Goal: Navigation & Orientation: Find specific page/section

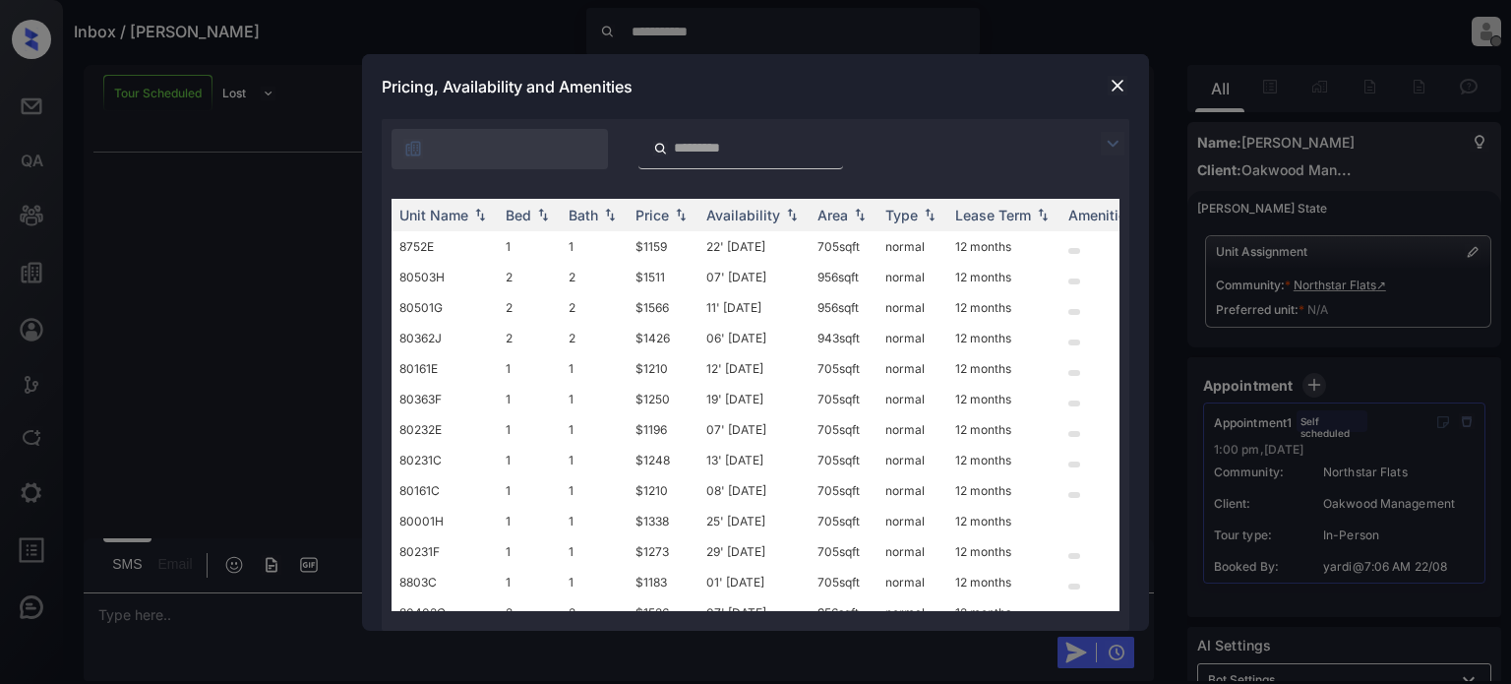
click at [1121, 86] on img at bounding box center [1117, 86] width 20 height 20
click at [1124, 82] on img at bounding box center [1117, 86] width 20 height 20
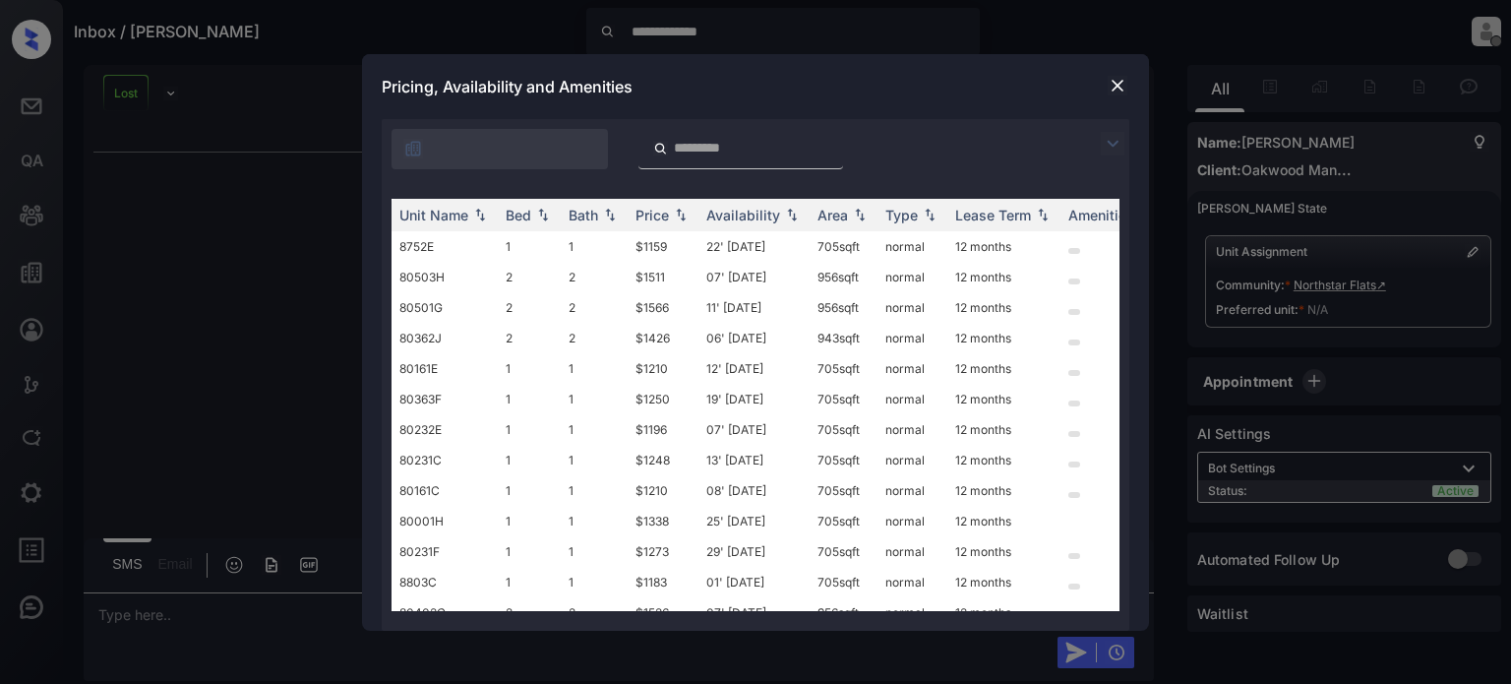
click at [1118, 81] on img at bounding box center [1117, 86] width 20 height 20
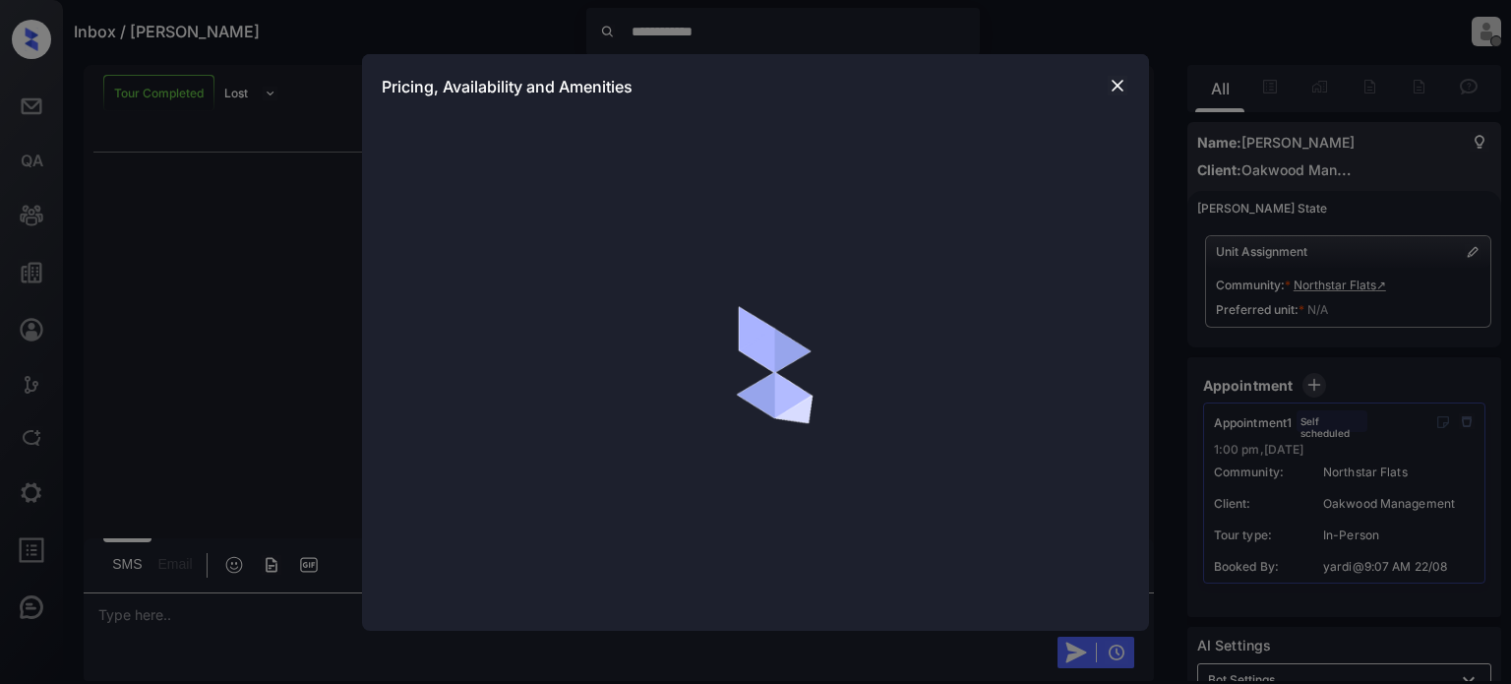
scroll to position [340, 0]
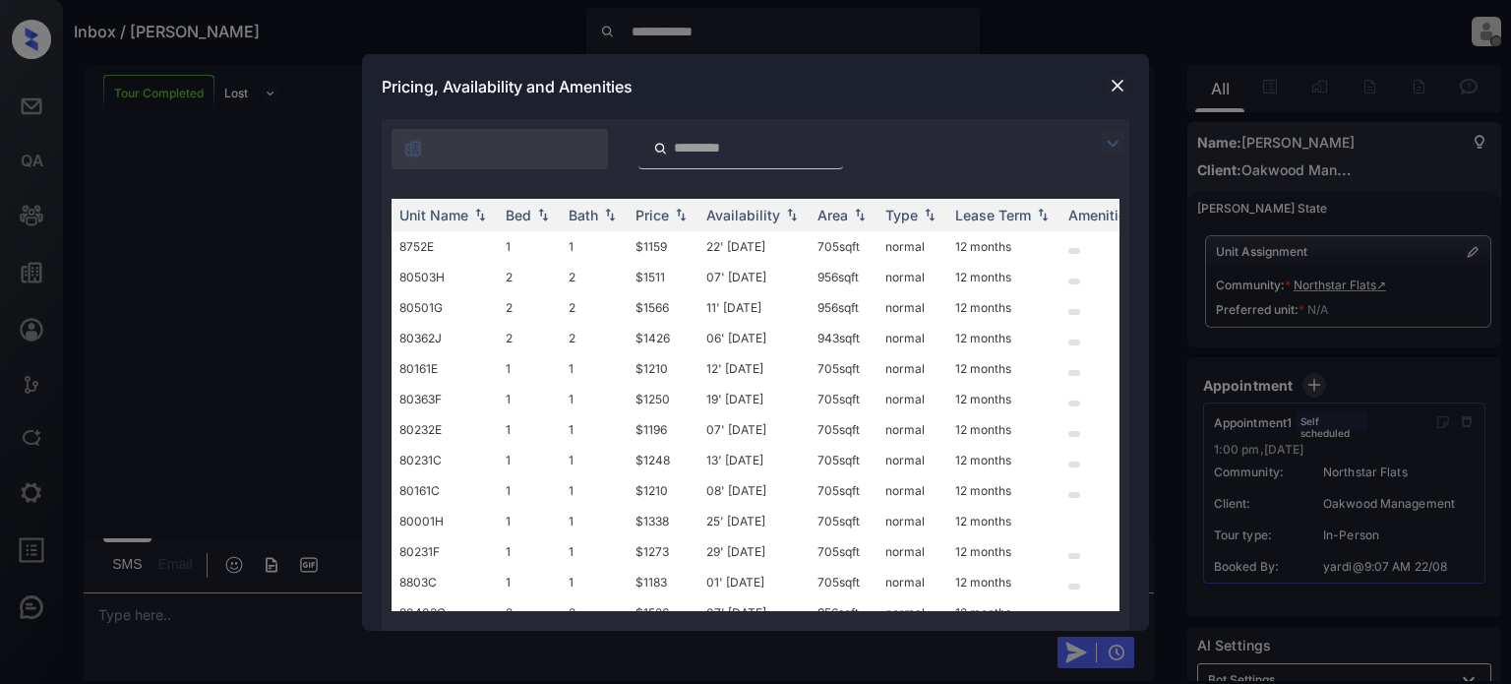
click at [1116, 78] on img at bounding box center [1117, 86] width 20 height 20
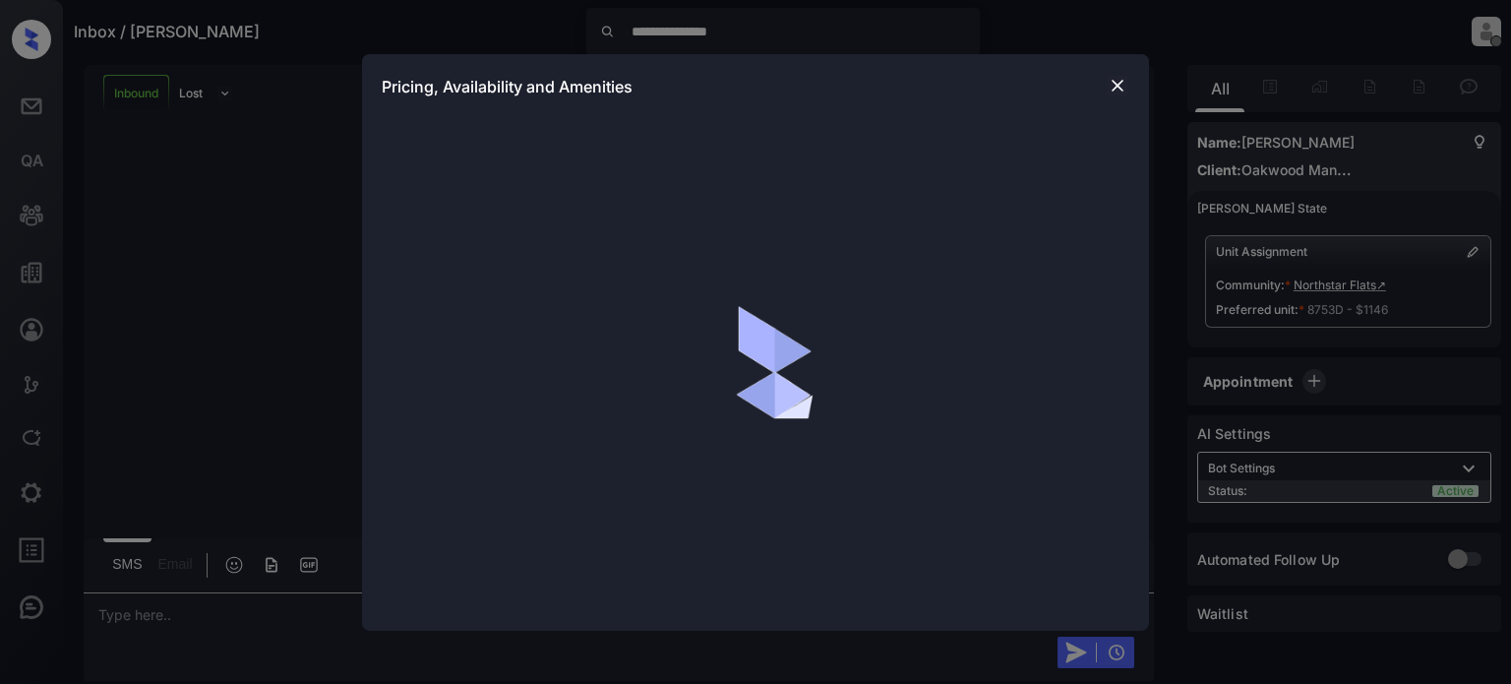
scroll to position [186, 0]
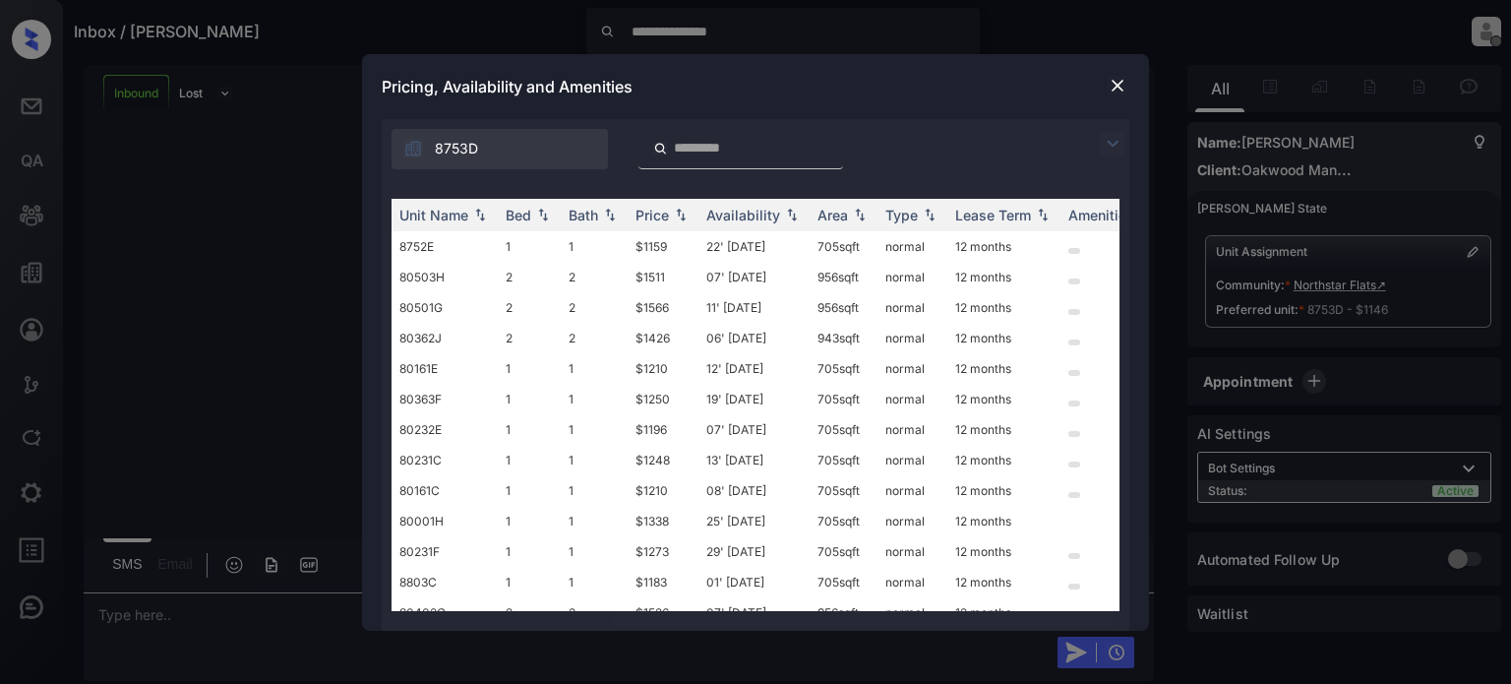
click at [1116, 78] on img at bounding box center [1117, 86] width 20 height 20
click at [1120, 83] on img at bounding box center [1117, 86] width 20 height 20
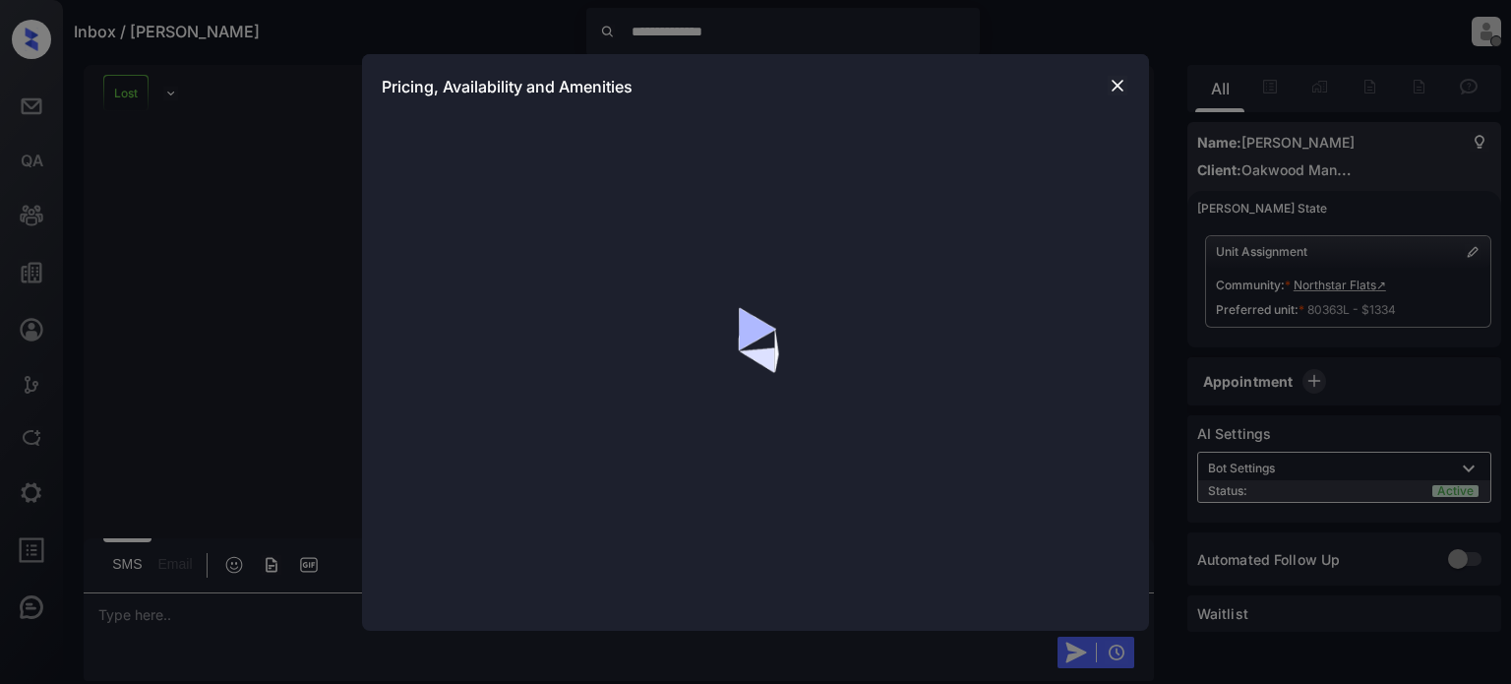
scroll to position [3124, 0]
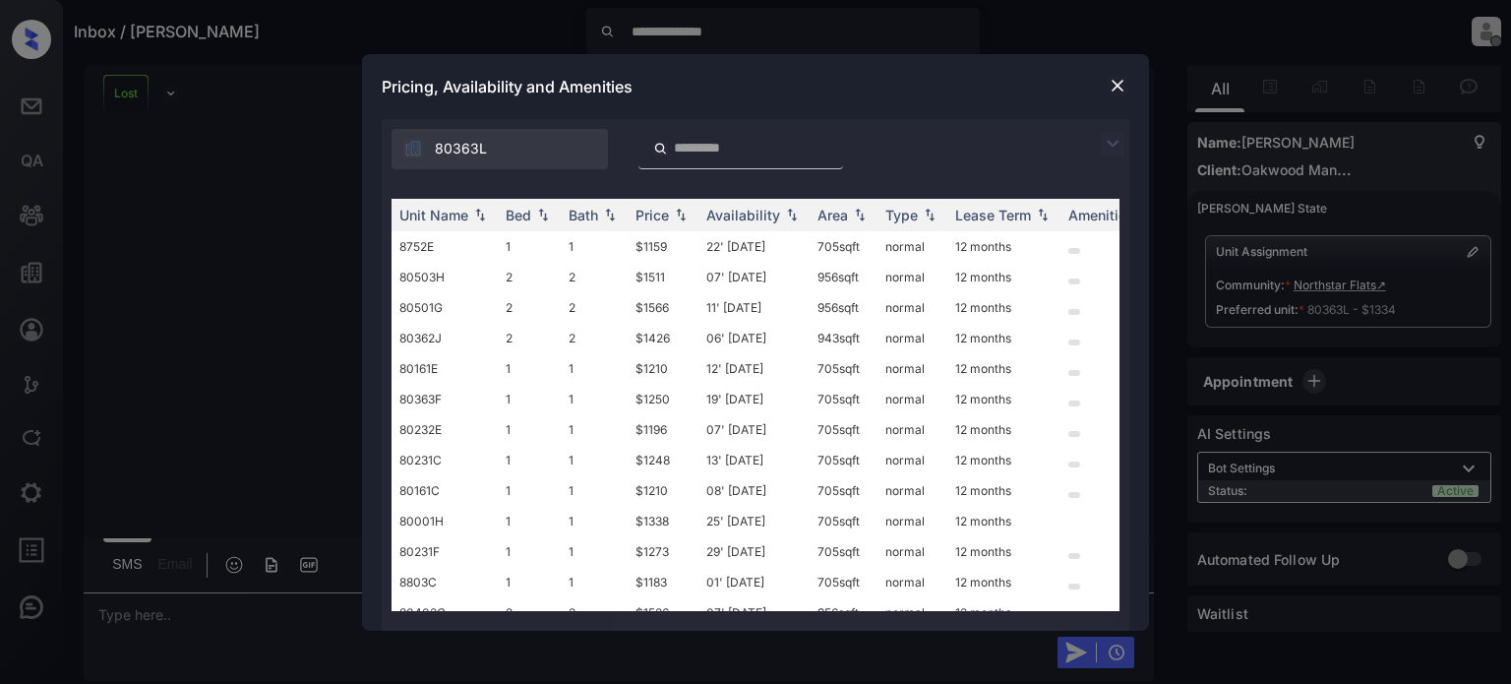
click at [1116, 79] on img at bounding box center [1117, 86] width 20 height 20
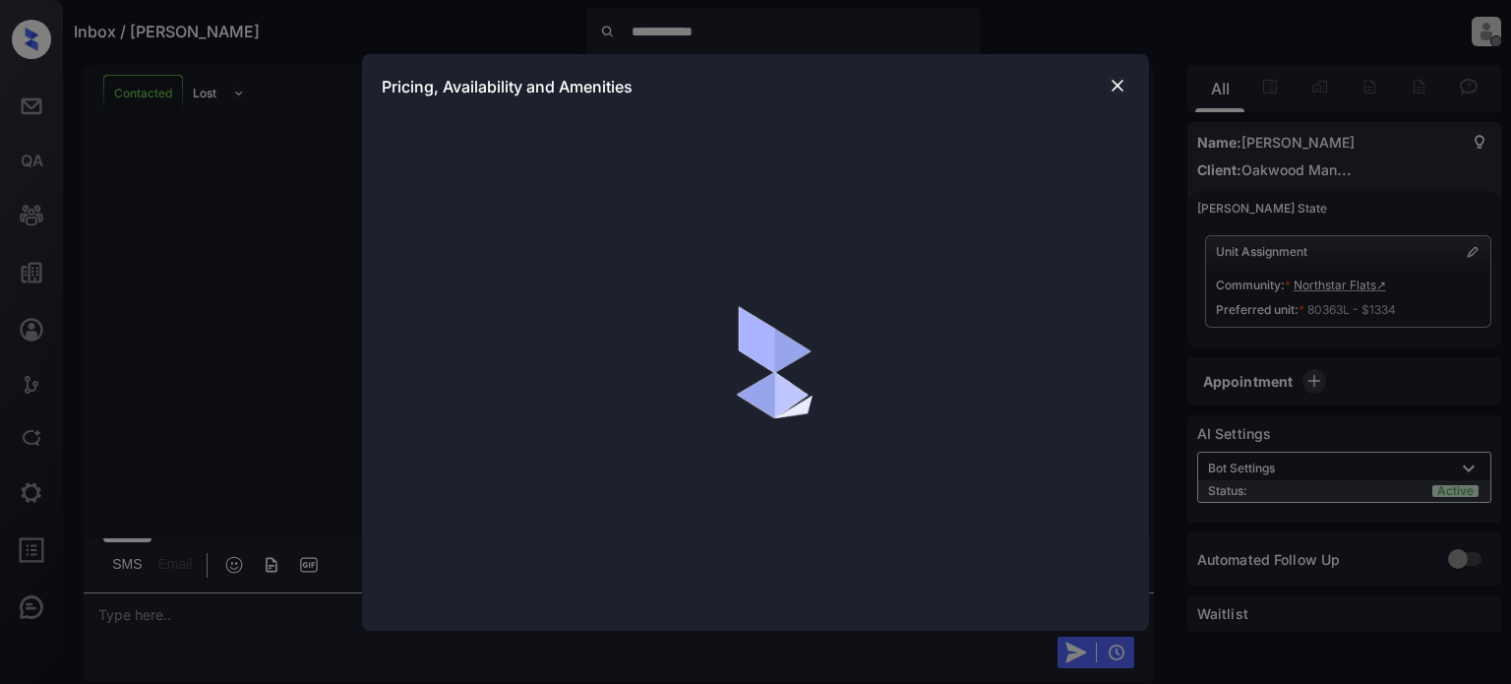
scroll to position [2540, 0]
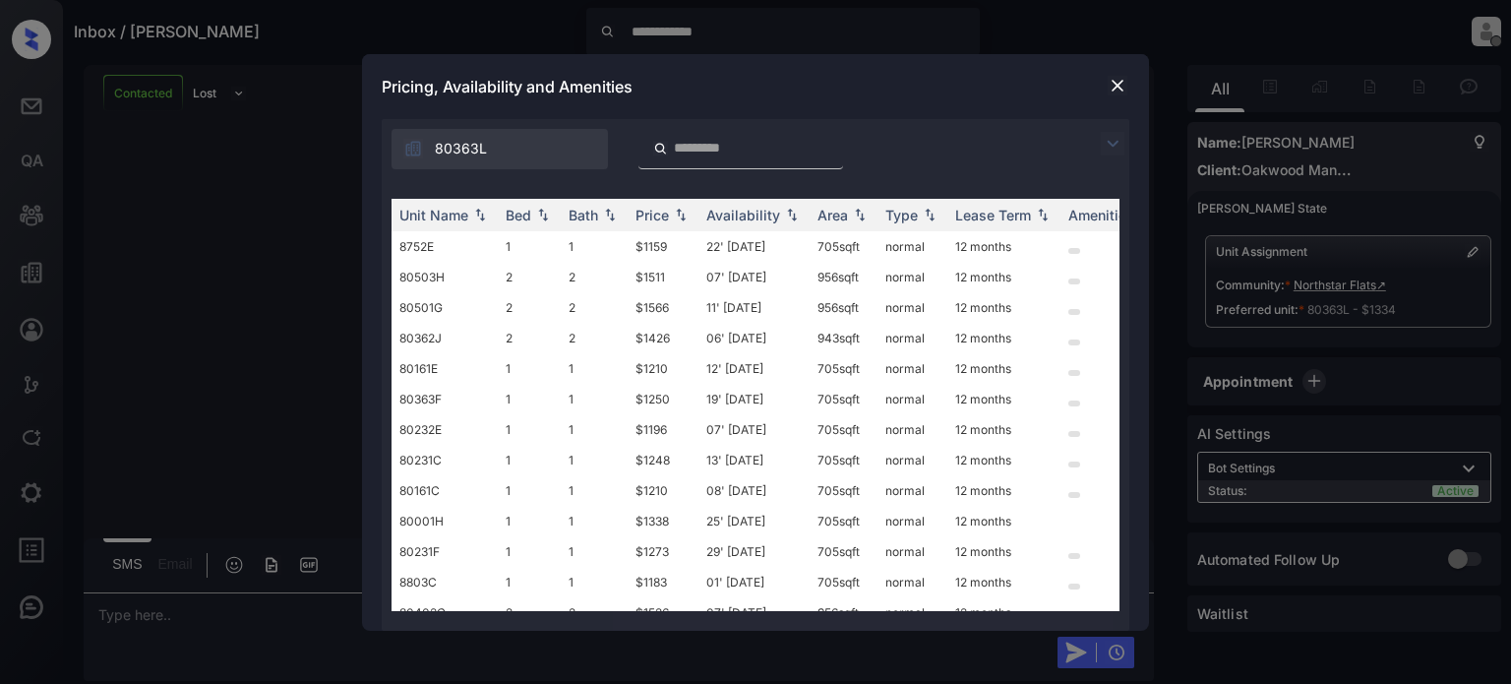
click at [1117, 85] on img at bounding box center [1117, 86] width 20 height 20
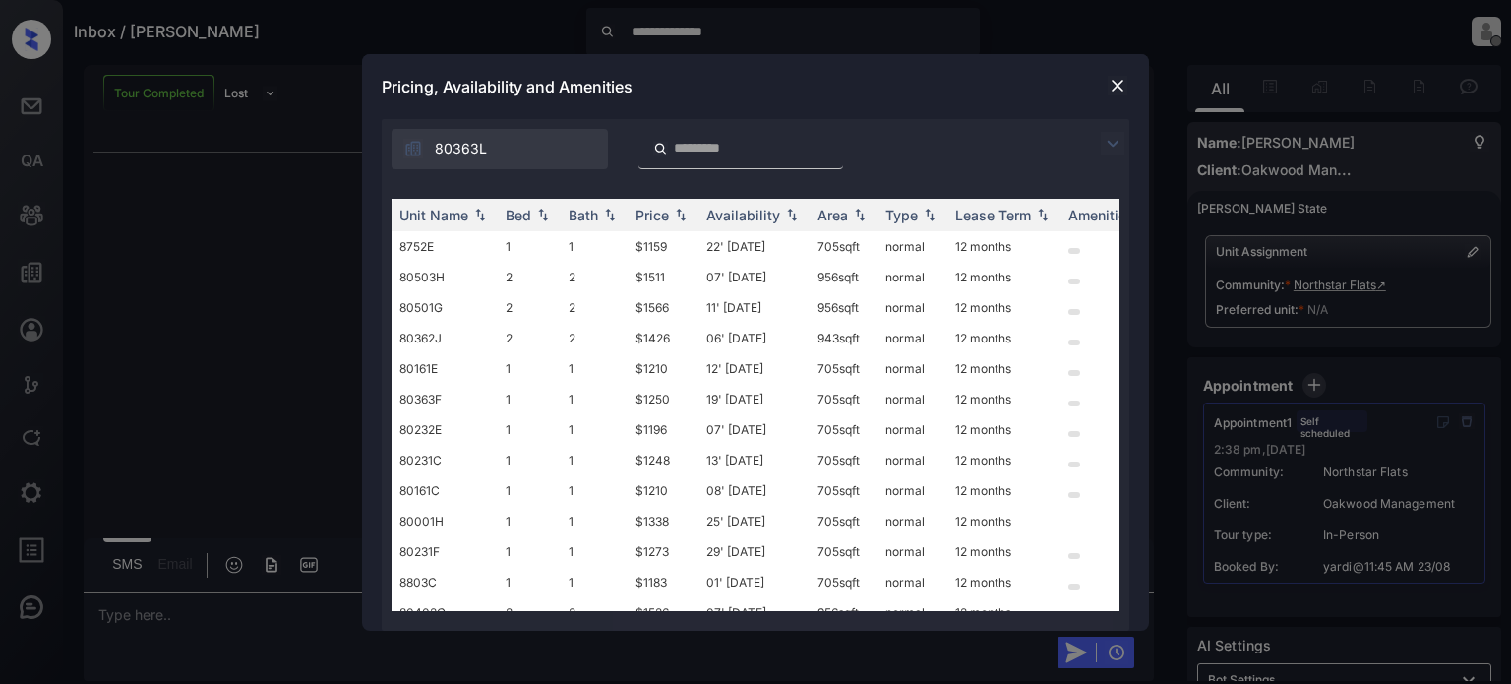
click at [1117, 83] on img at bounding box center [1117, 86] width 20 height 20
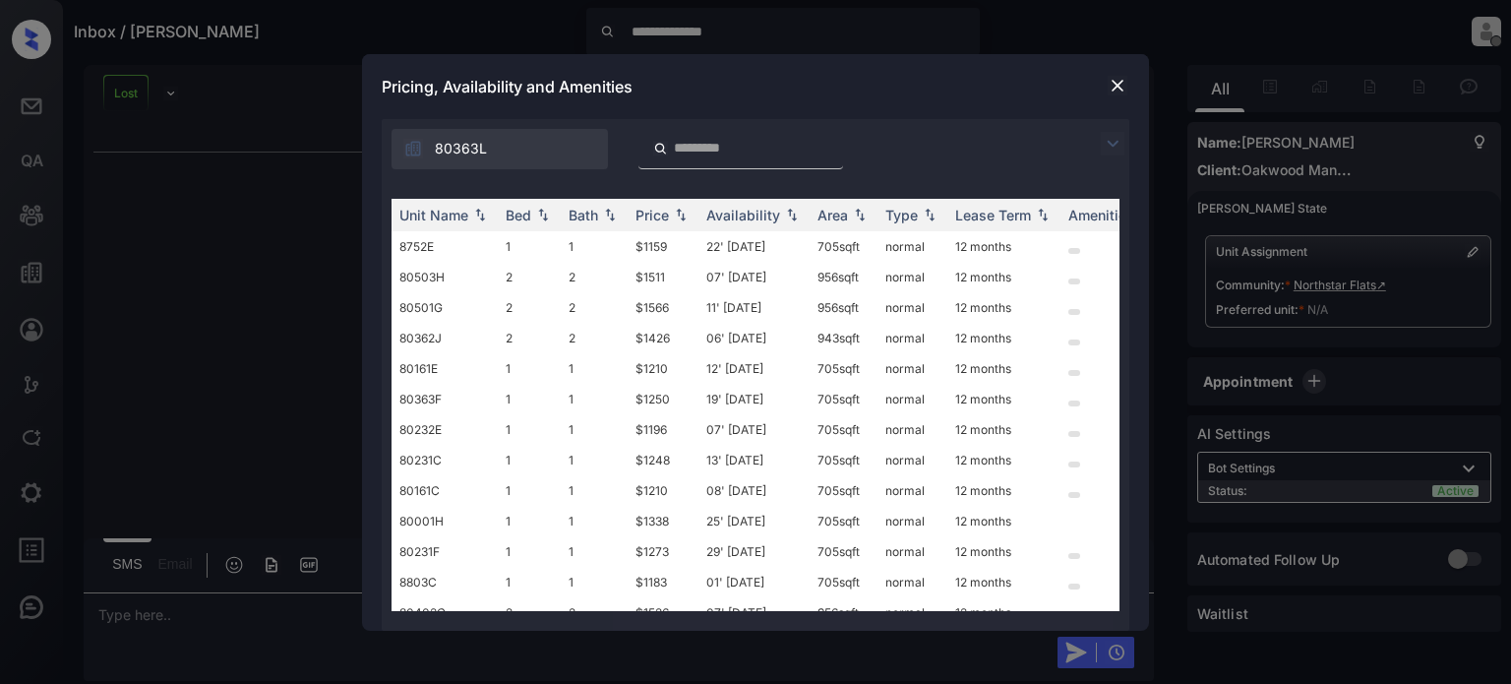
click at [1115, 79] on img at bounding box center [1117, 86] width 20 height 20
click at [1113, 81] on img at bounding box center [1117, 86] width 20 height 20
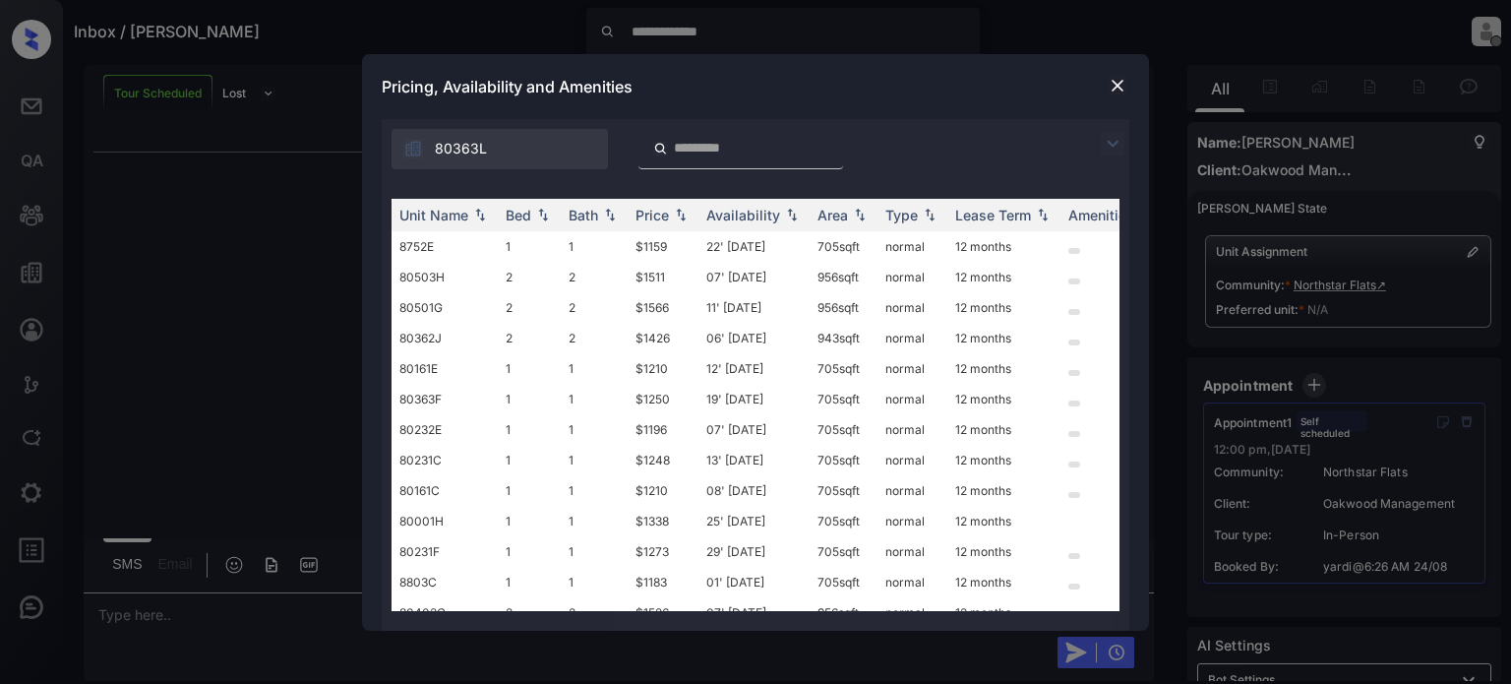
click at [1112, 79] on img at bounding box center [1117, 86] width 20 height 20
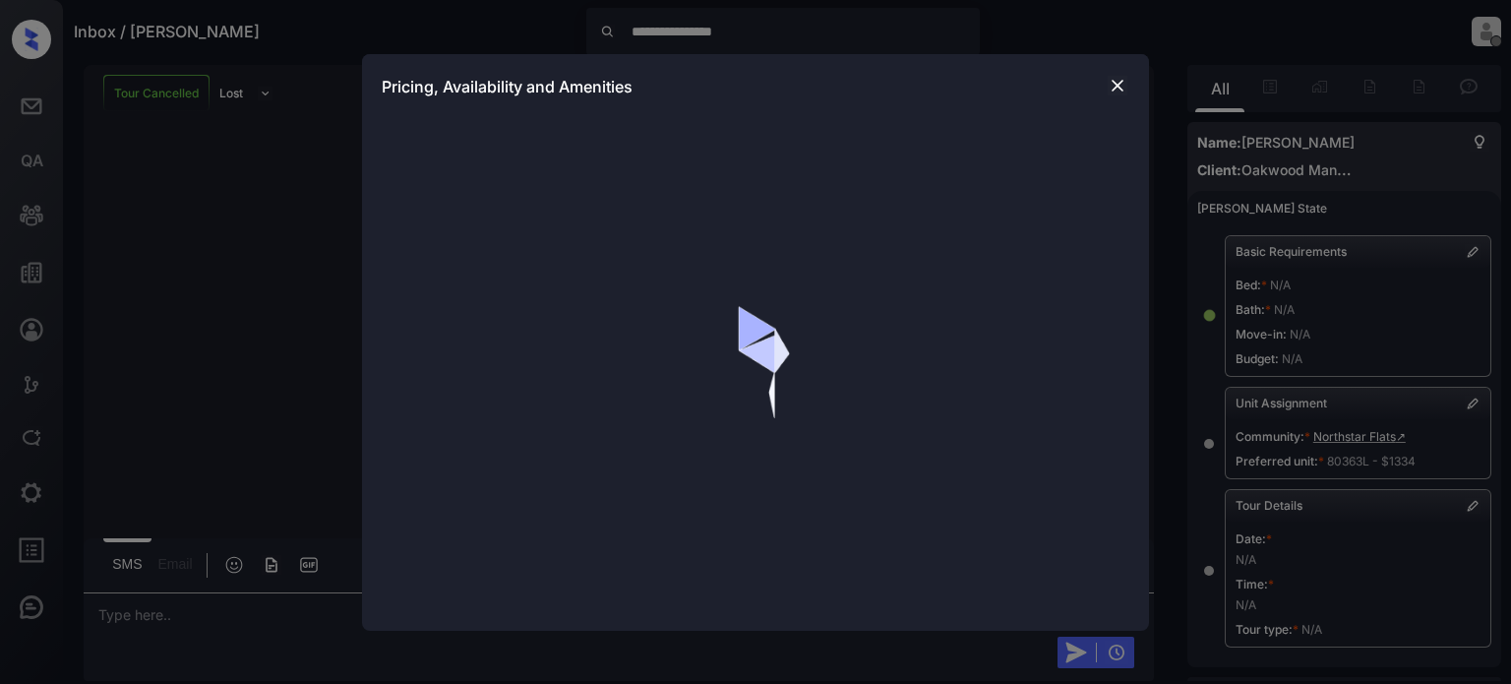
scroll to position [3198, 0]
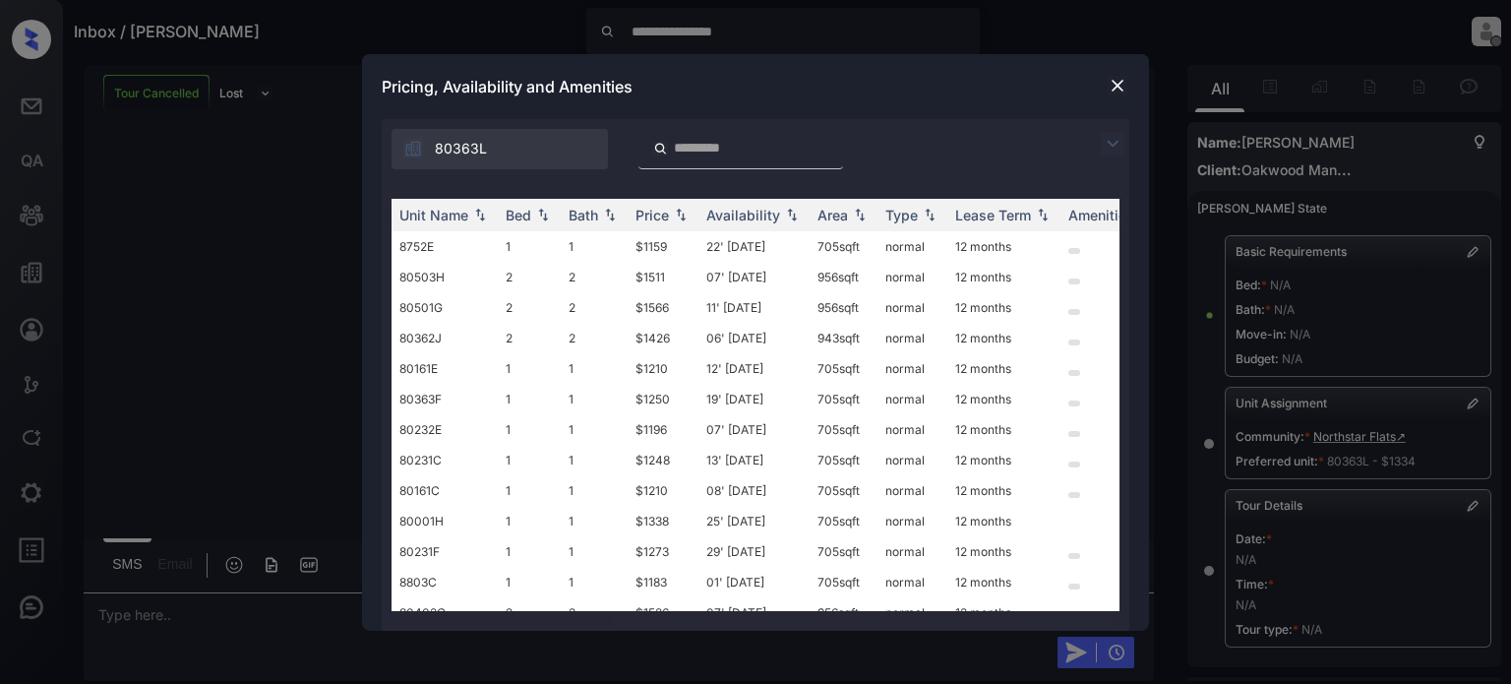
click at [1113, 83] on img at bounding box center [1117, 86] width 20 height 20
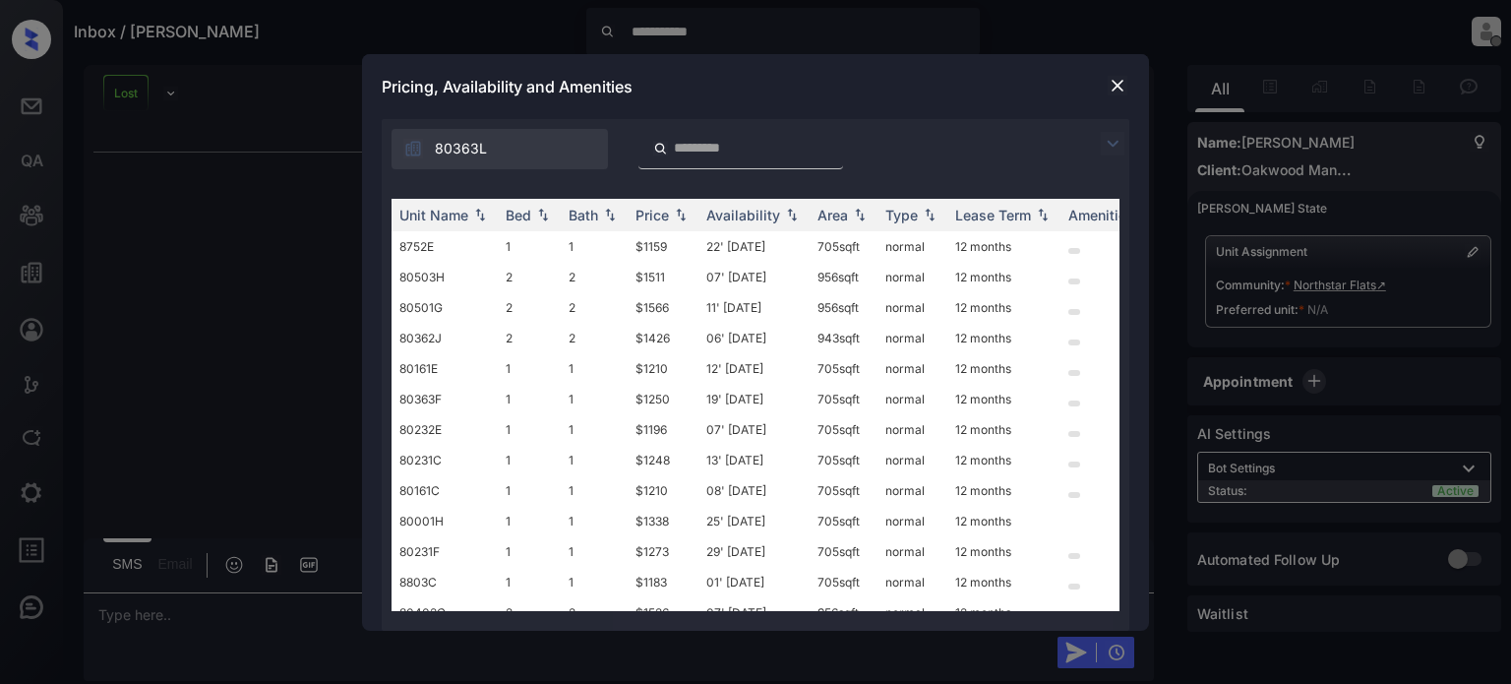
click at [1118, 86] on img at bounding box center [1117, 86] width 20 height 20
click at [1117, 82] on img at bounding box center [1117, 86] width 20 height 20
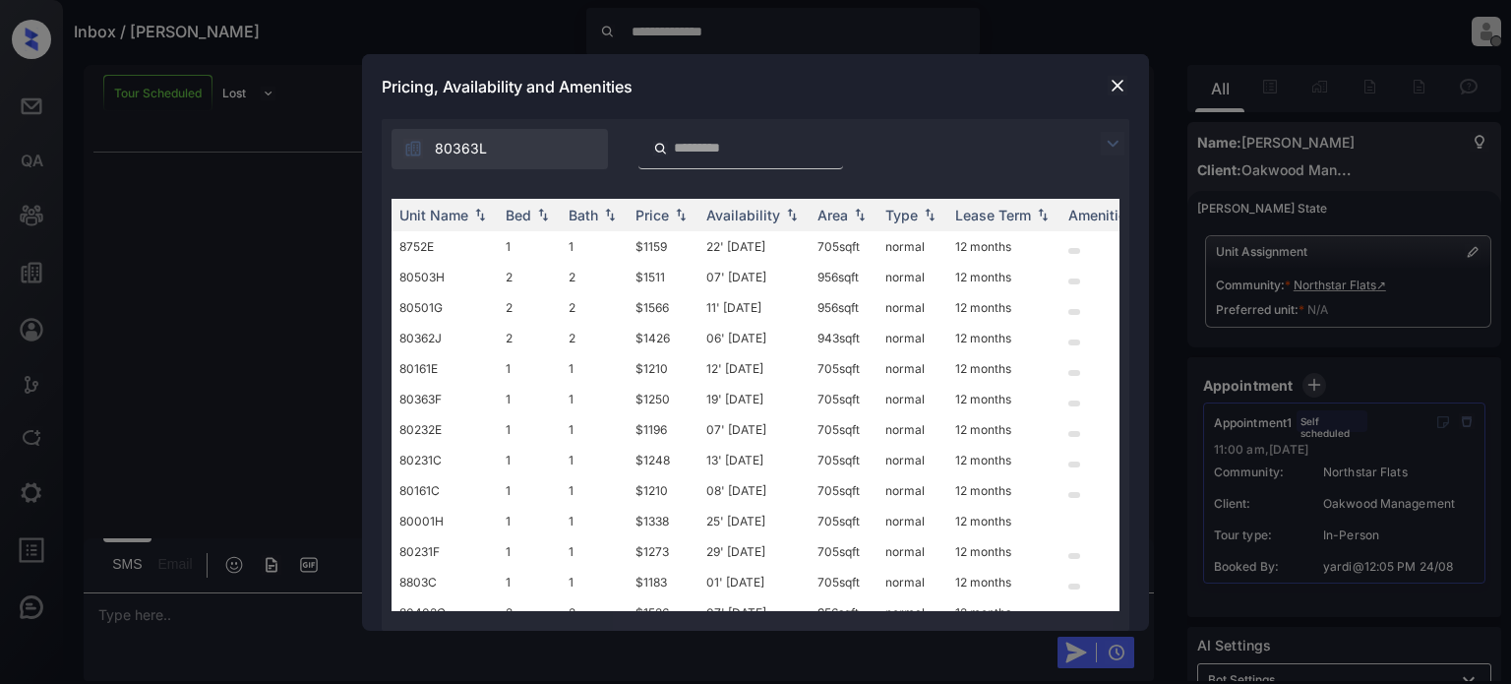
click at [1115, 84] on img at bounding box center [1117, 86] width 20 height 20
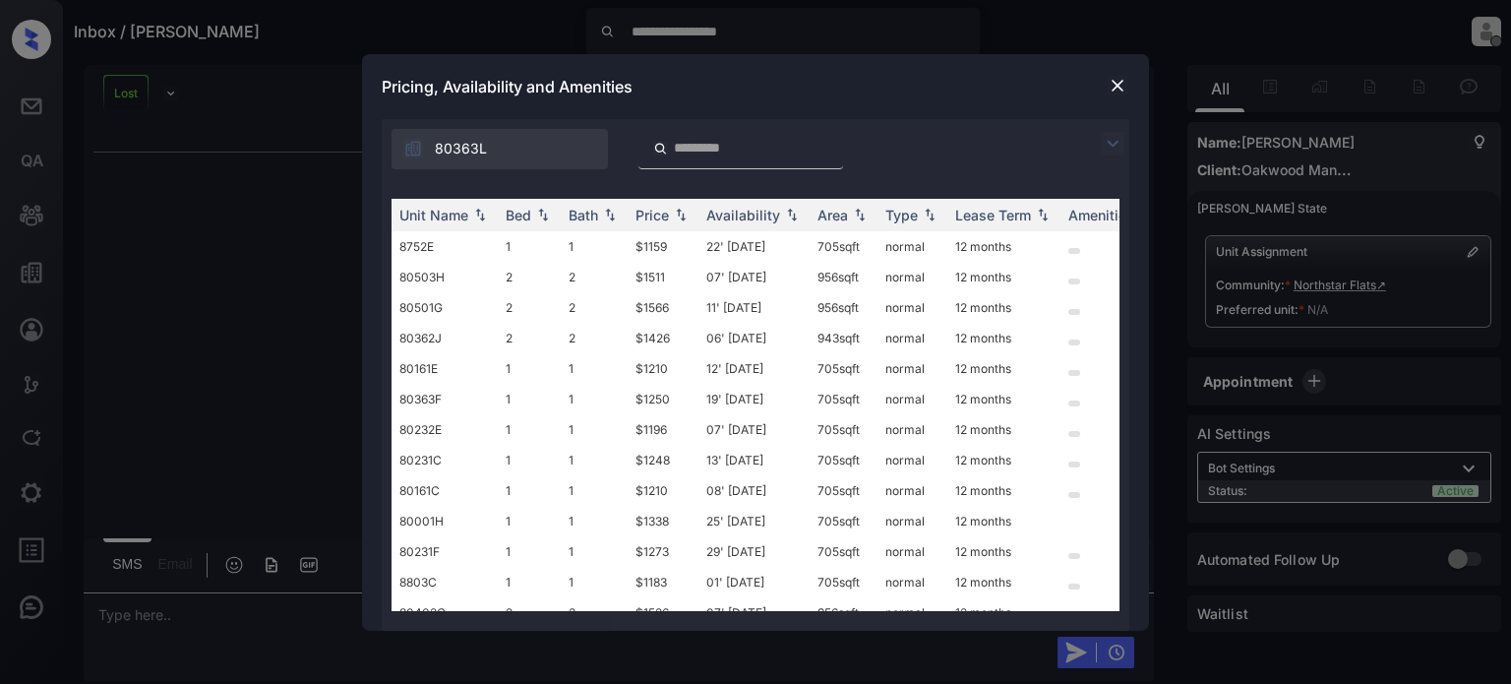
click at [1123, 82] on img at bounding box center [1117, 86] width 20 height 20
click at [1120, 85] on img at bounding box center [1117, 86] width 20 height 20
click at [1119, 82] on img at bounding box center [1117, 86] width 20 height 20
click at [1117, 82] on img at bounding box center [1117, 86] width 20 height 20
click at [1117, 77] on img at bounding box center [1117, 86] width 20 height 20
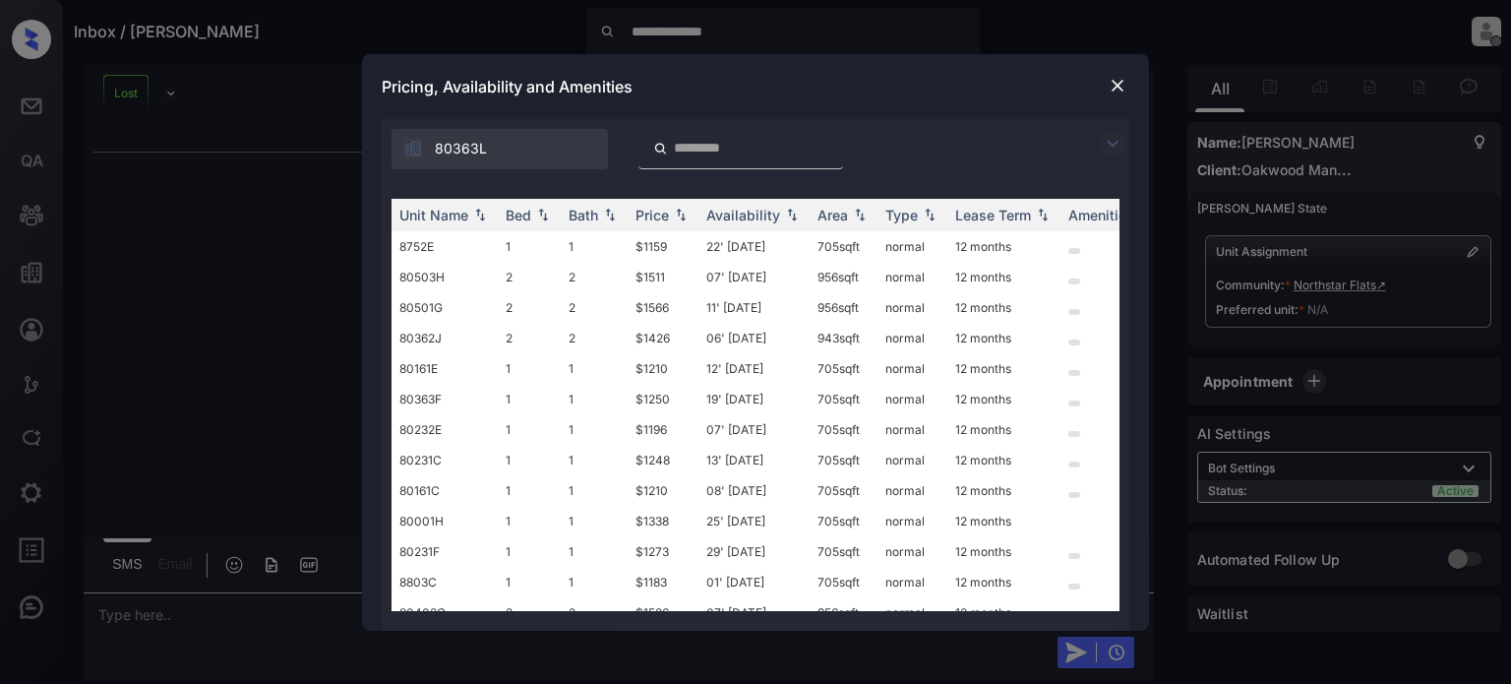
click at [1117, 84] on img at bounding box center [1117, 86] width 20 height 20
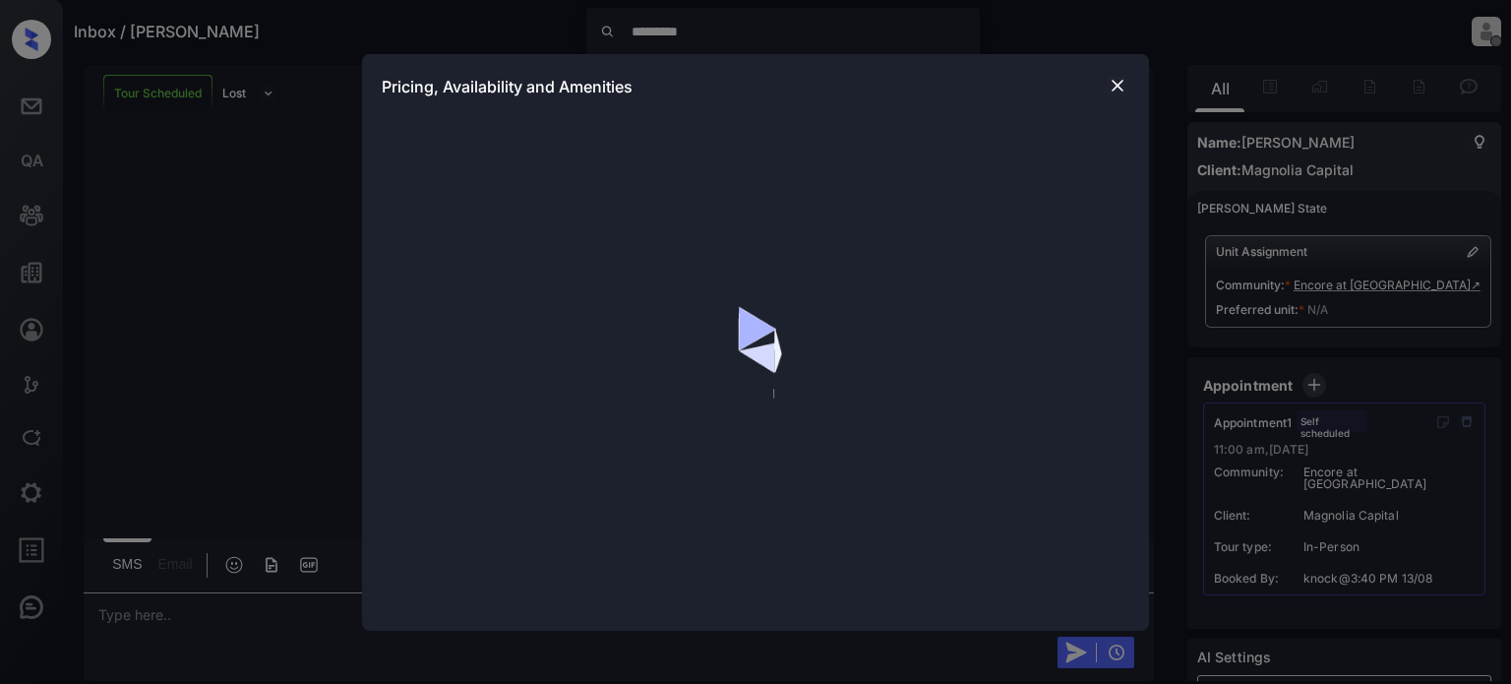
scroll to position [136, 0]
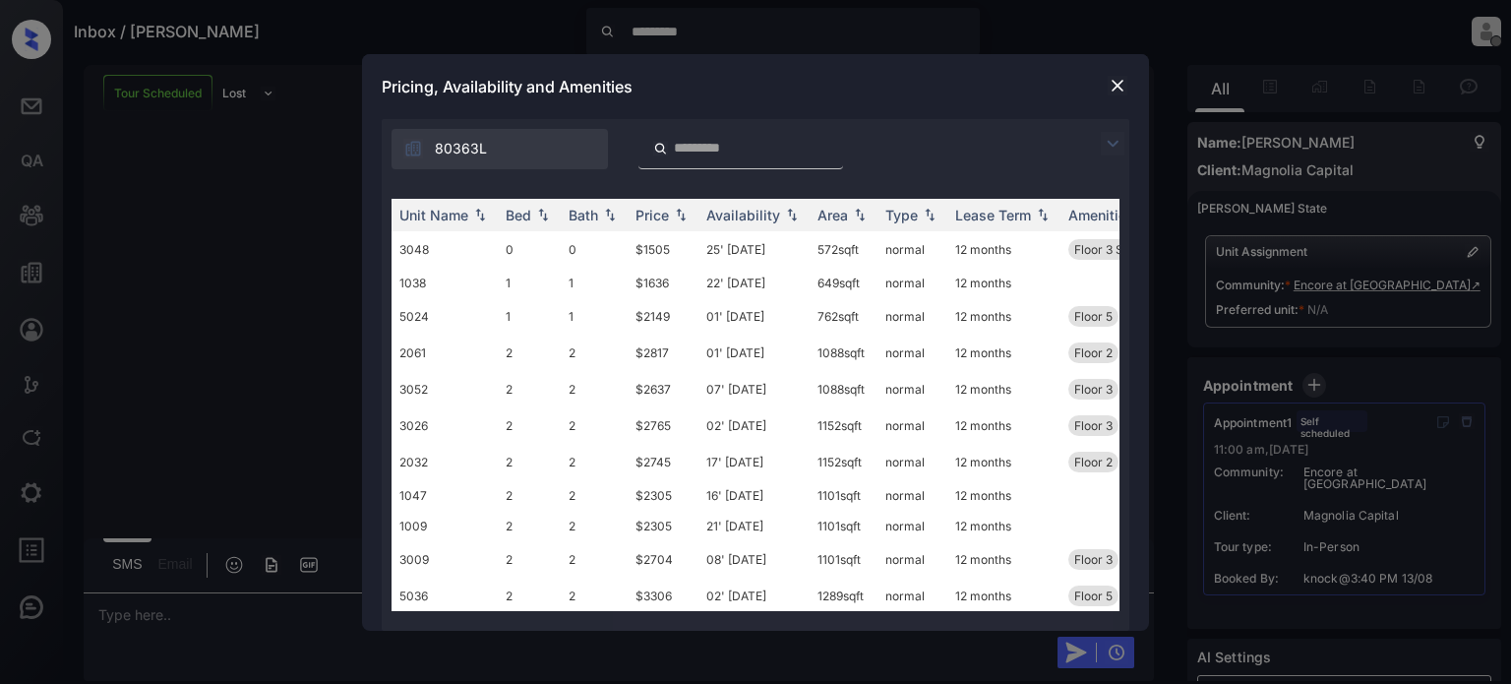
click at [1120, 86] on img at bounding box center [1117, 86] width 20 height 20
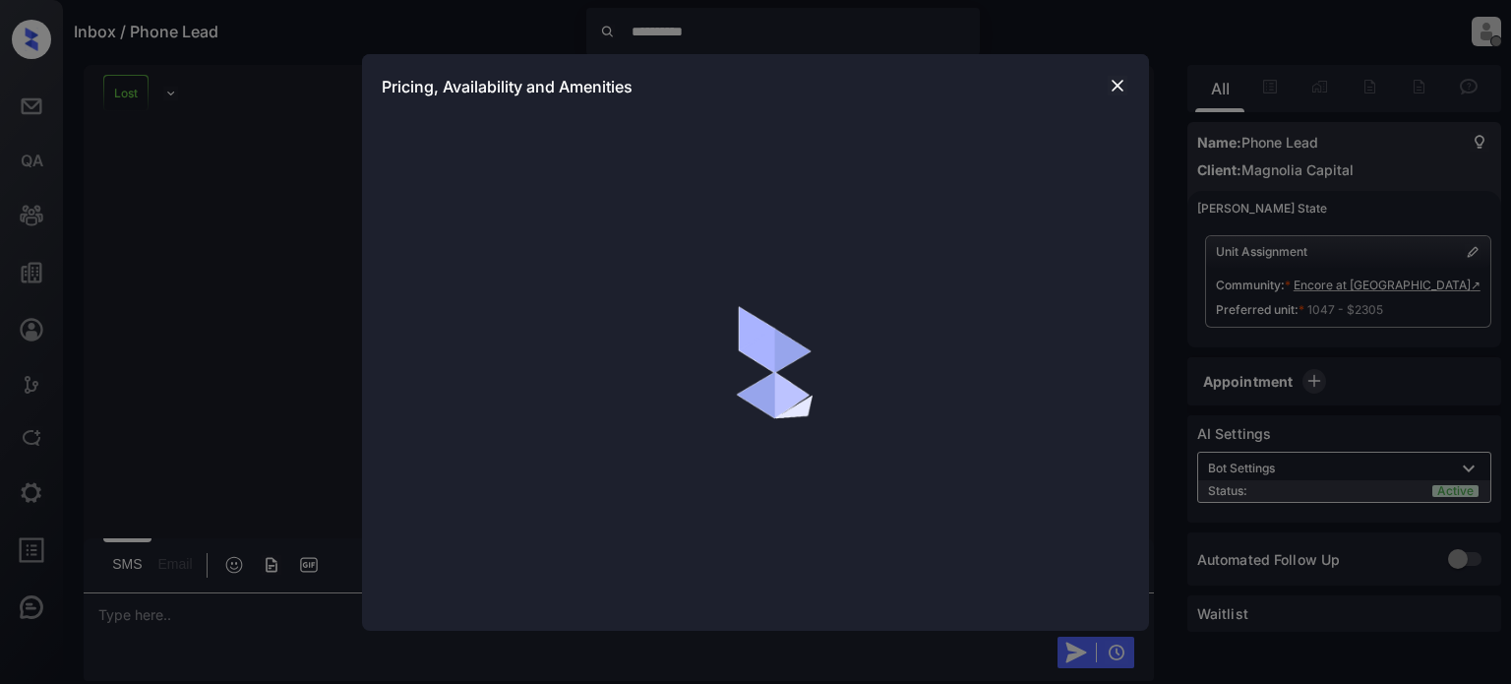
scroll to position [136, 0]
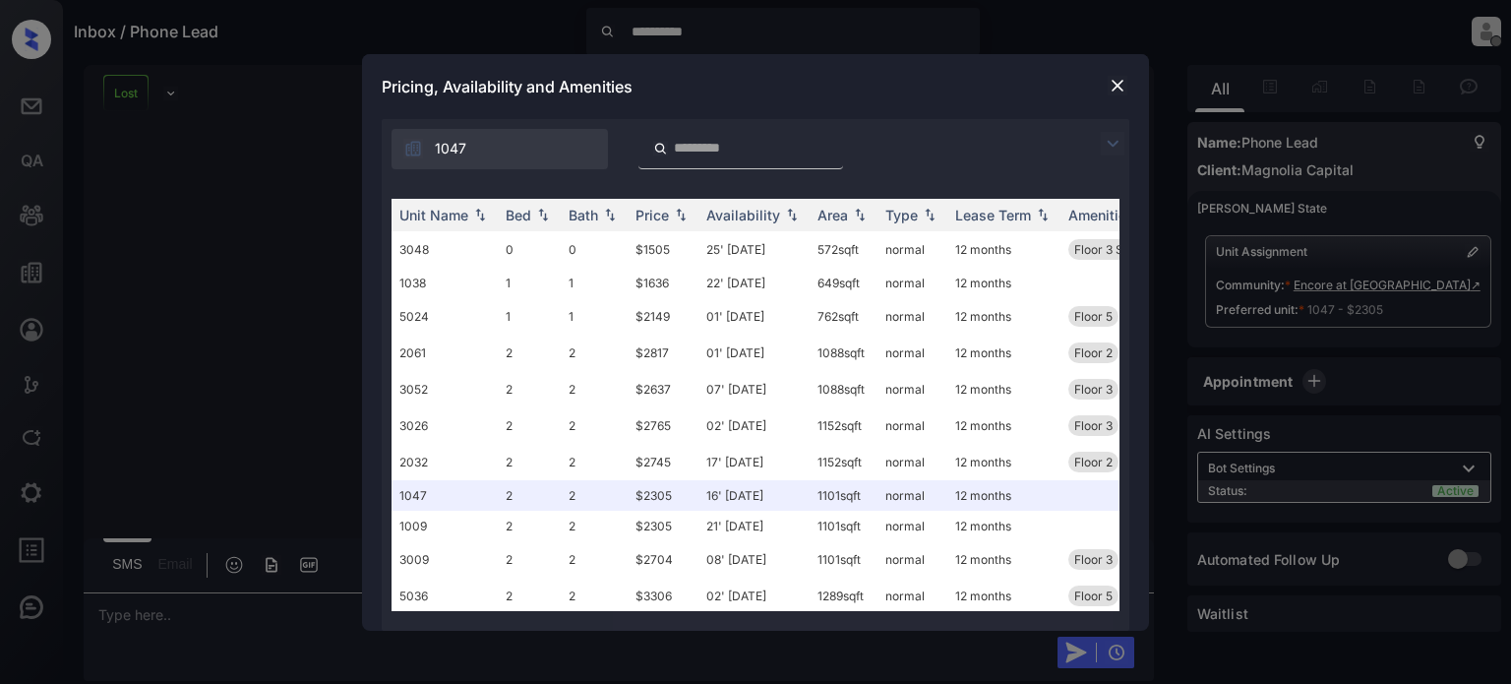
click at [1113, 85] on img at bounding box center [1117, 86] width 20 height 20
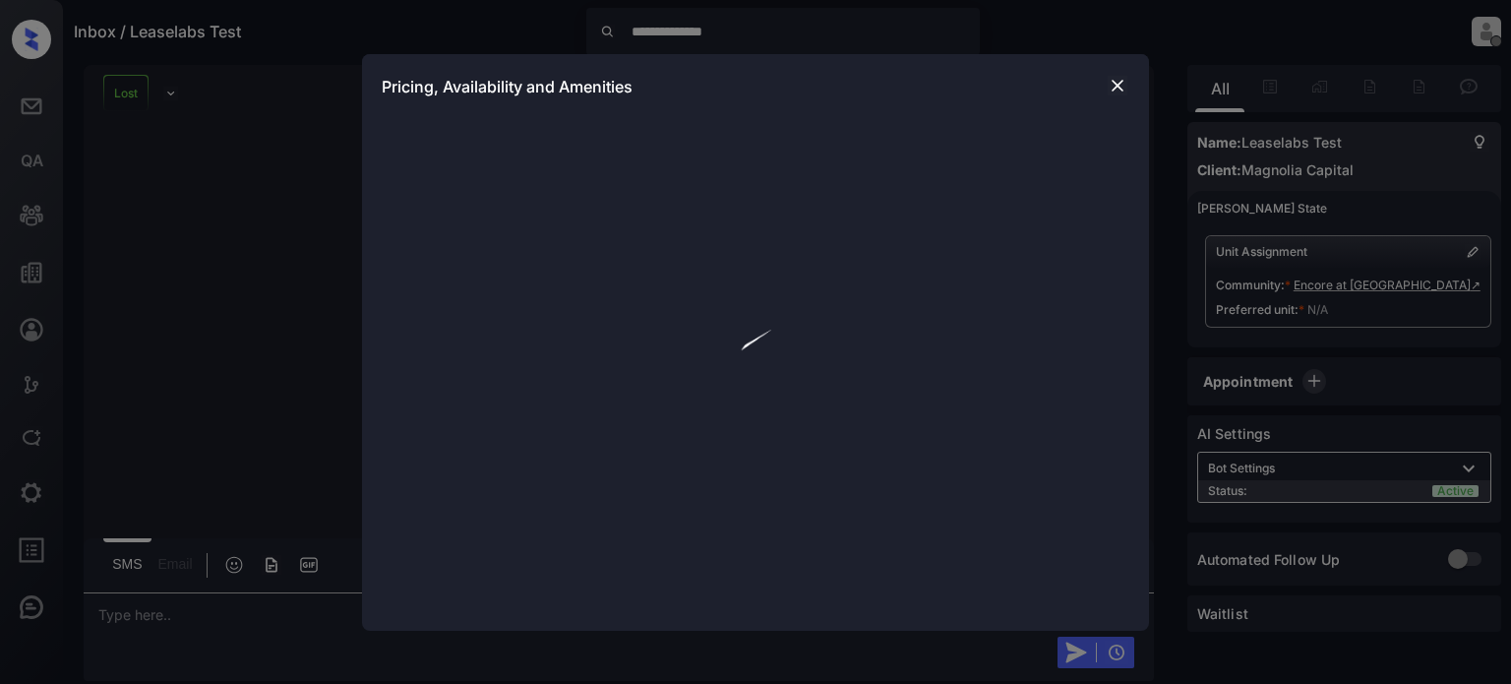
scroll to position [186, 0]
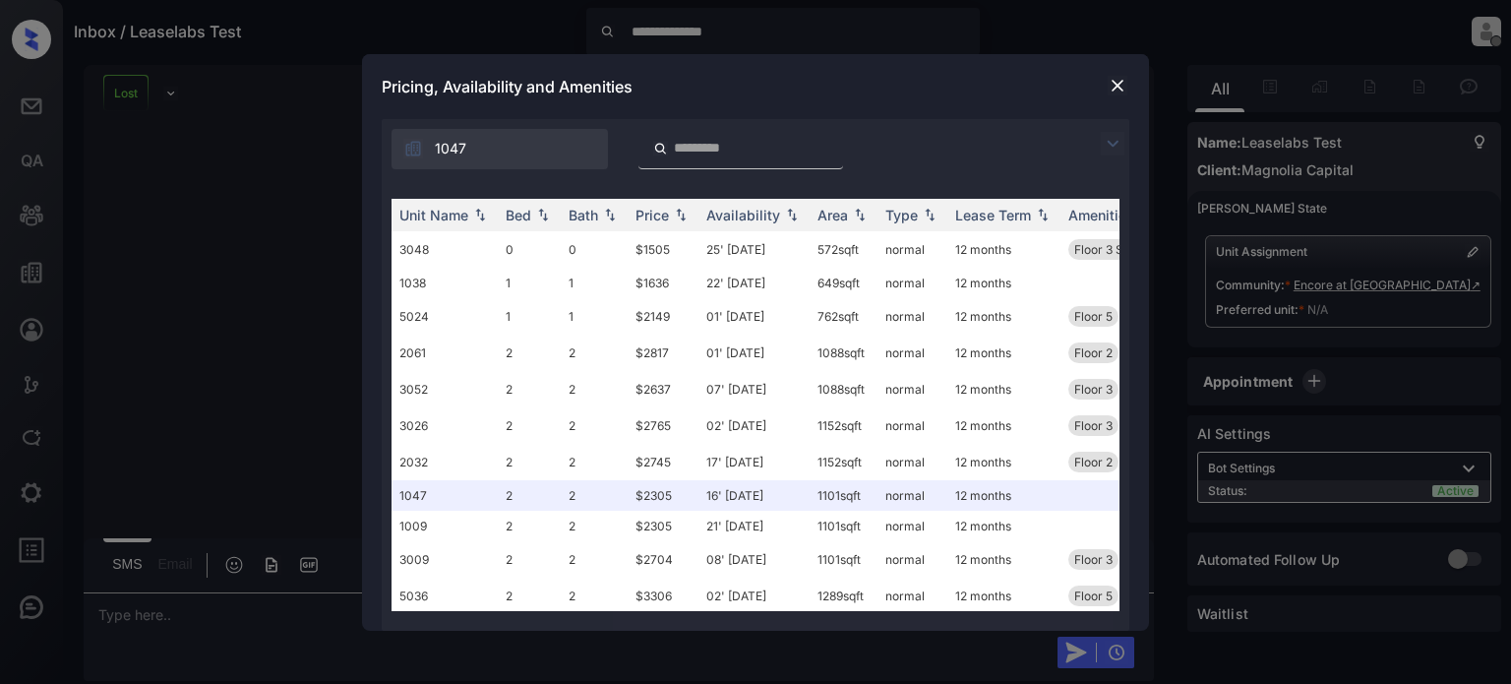
click at [1117, 82] on img at bounding box center [1117, 86] width 20 height 20
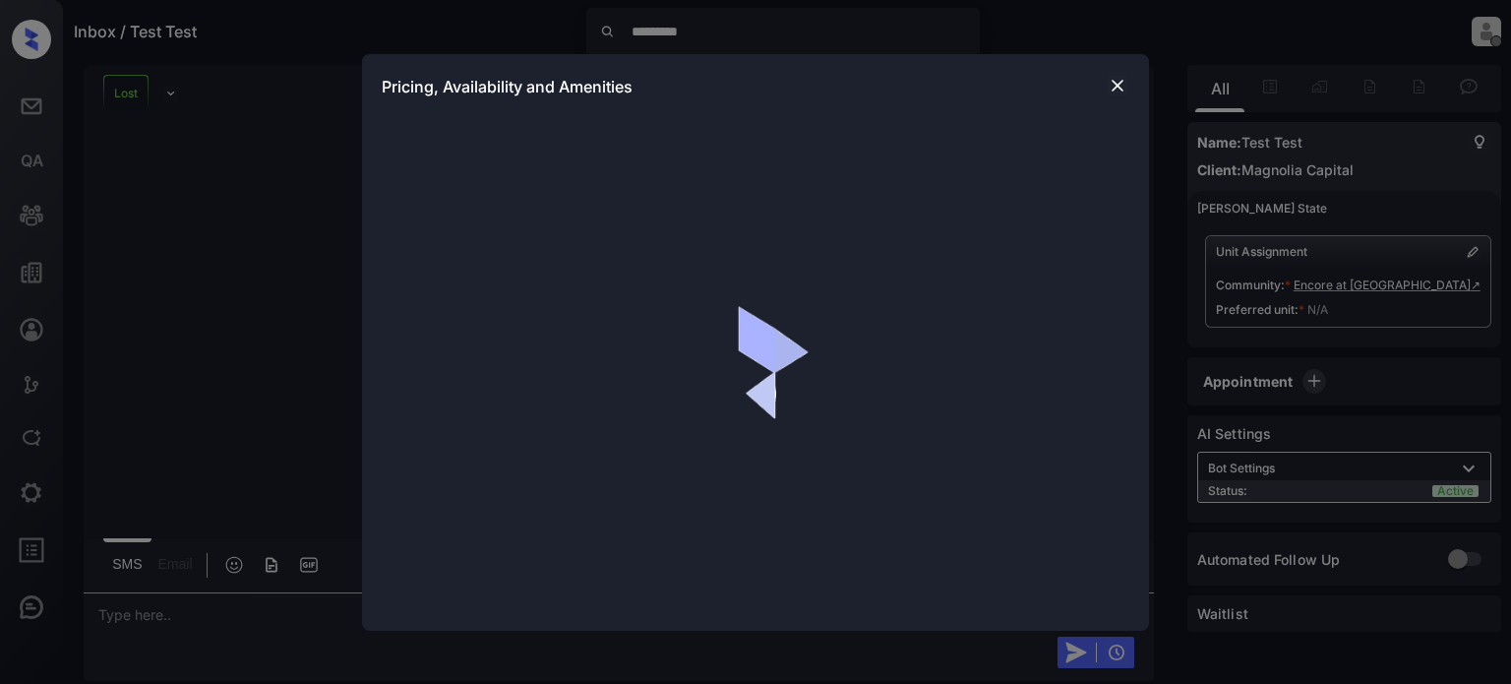
scroll to position [186, 0]
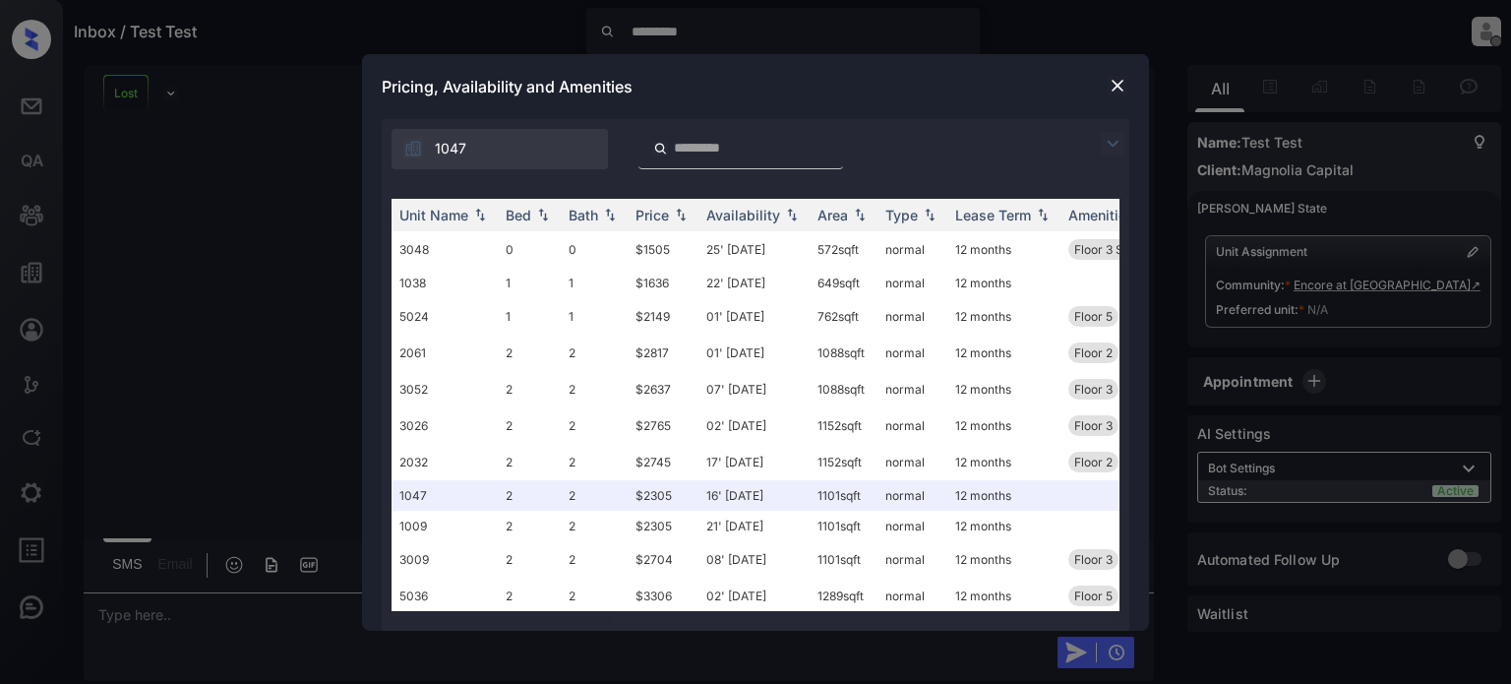
click at [1119, 86] on img at bounding box center [1117, 86] width 20 height 20
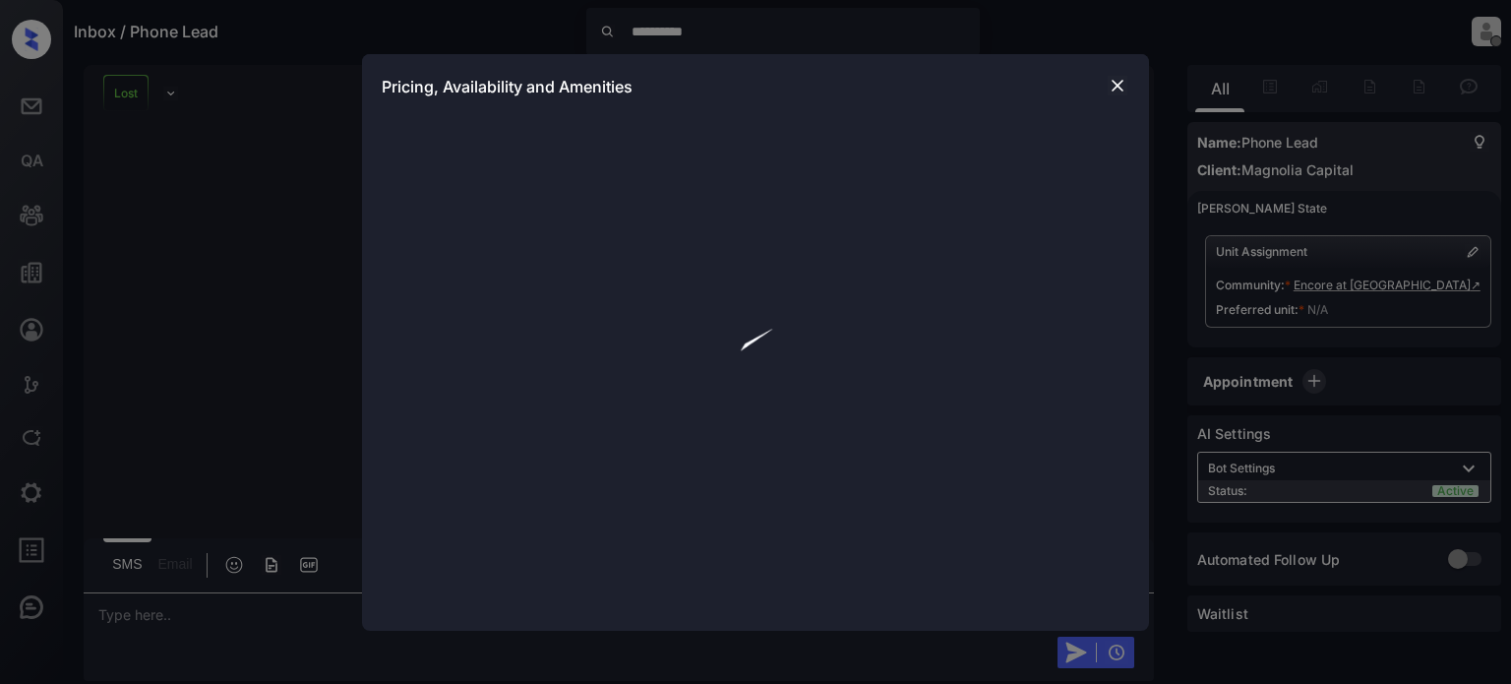
scroll to position [186, 0]
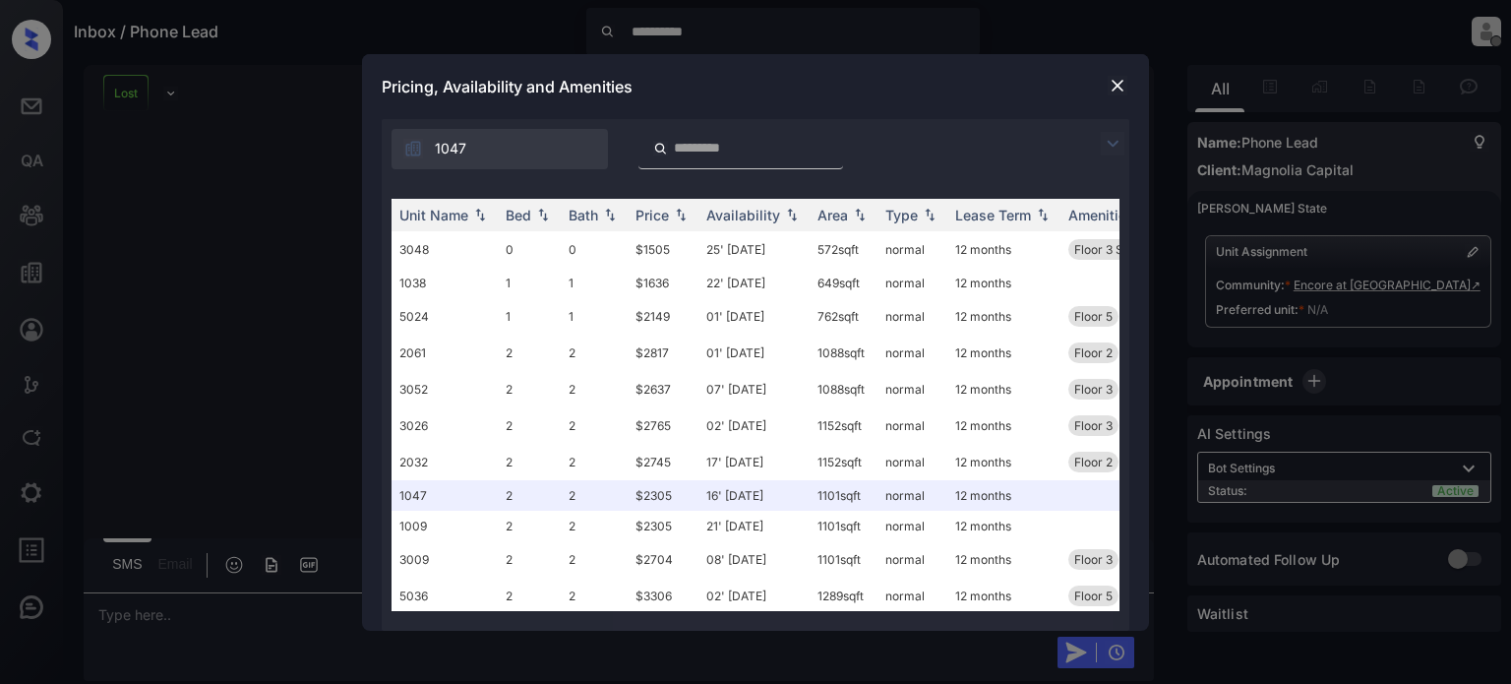
click at [1117, 86] on img at bounding box center [1117, 86] width 20 height 20
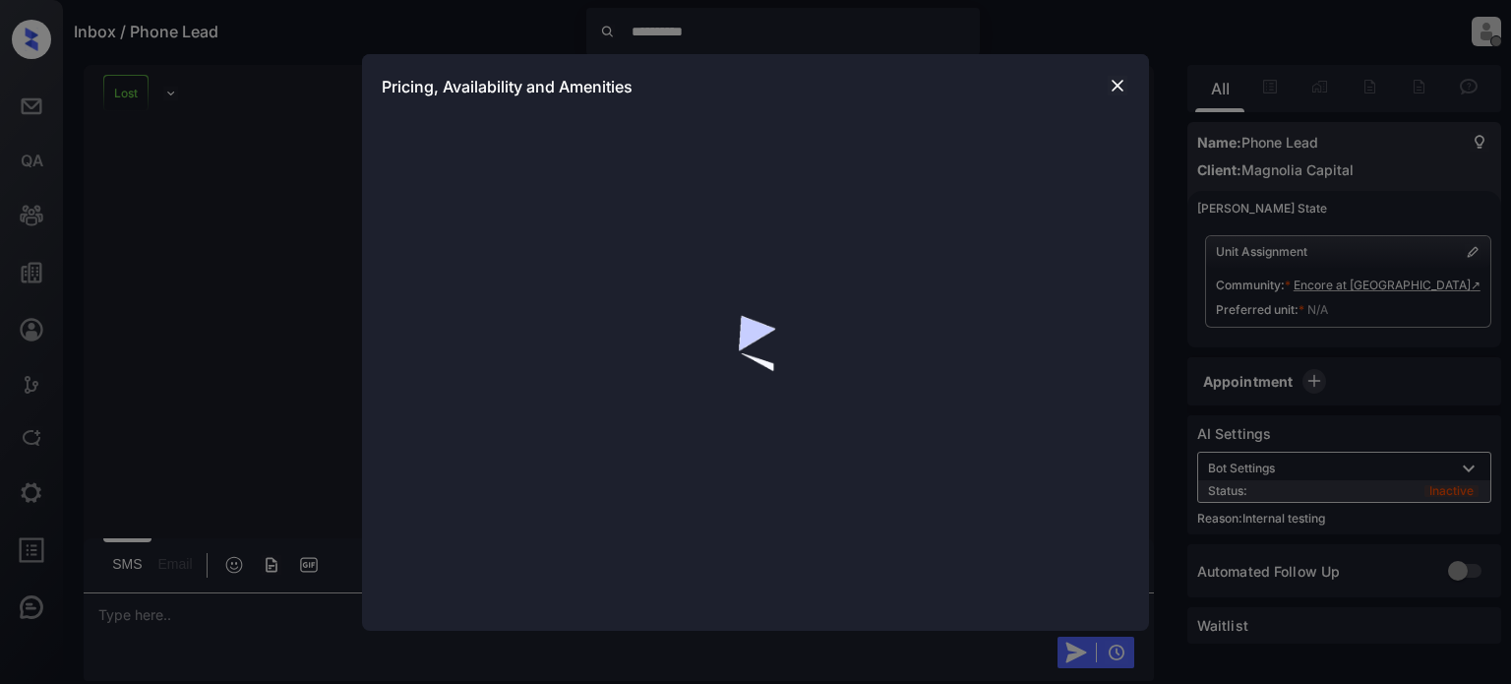
scroll to position [186, 0]
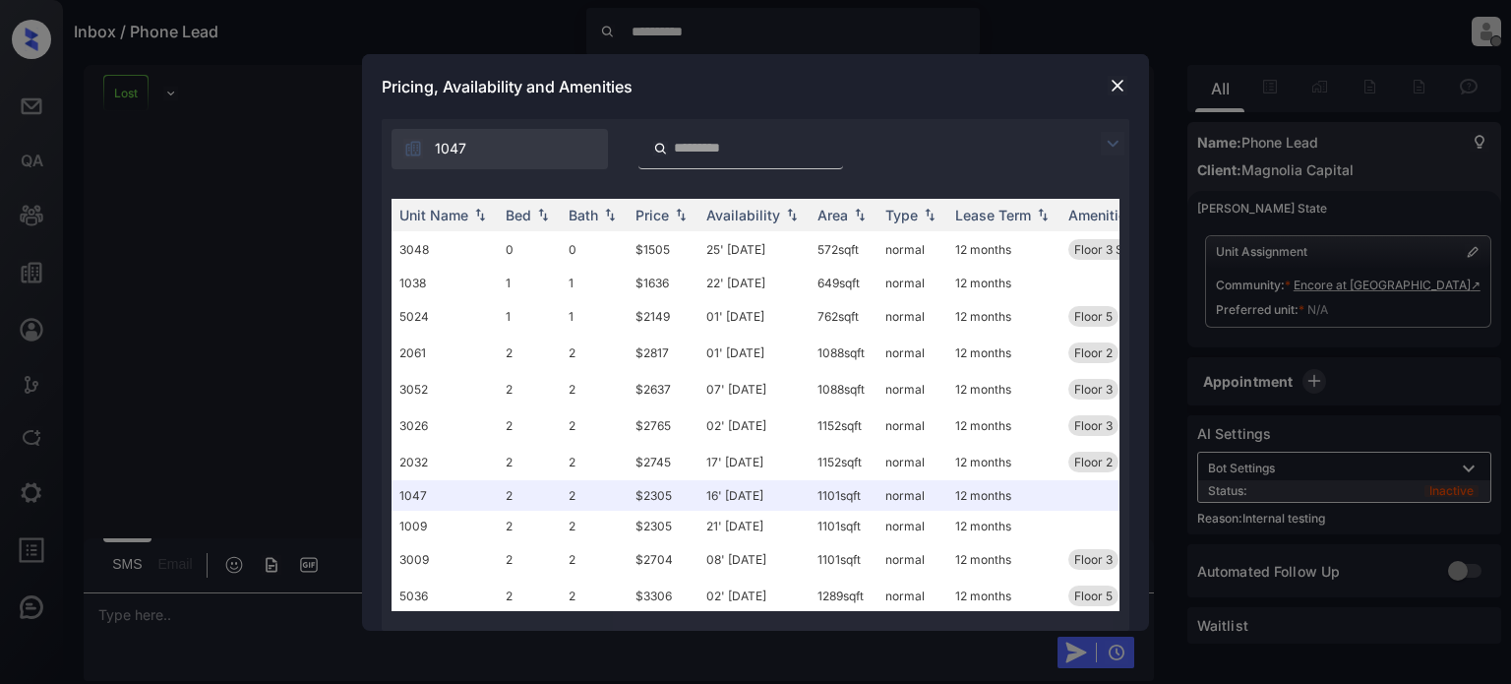
click at [1125, 86] on img at bounding box center [1117, 86] width 20 height 20
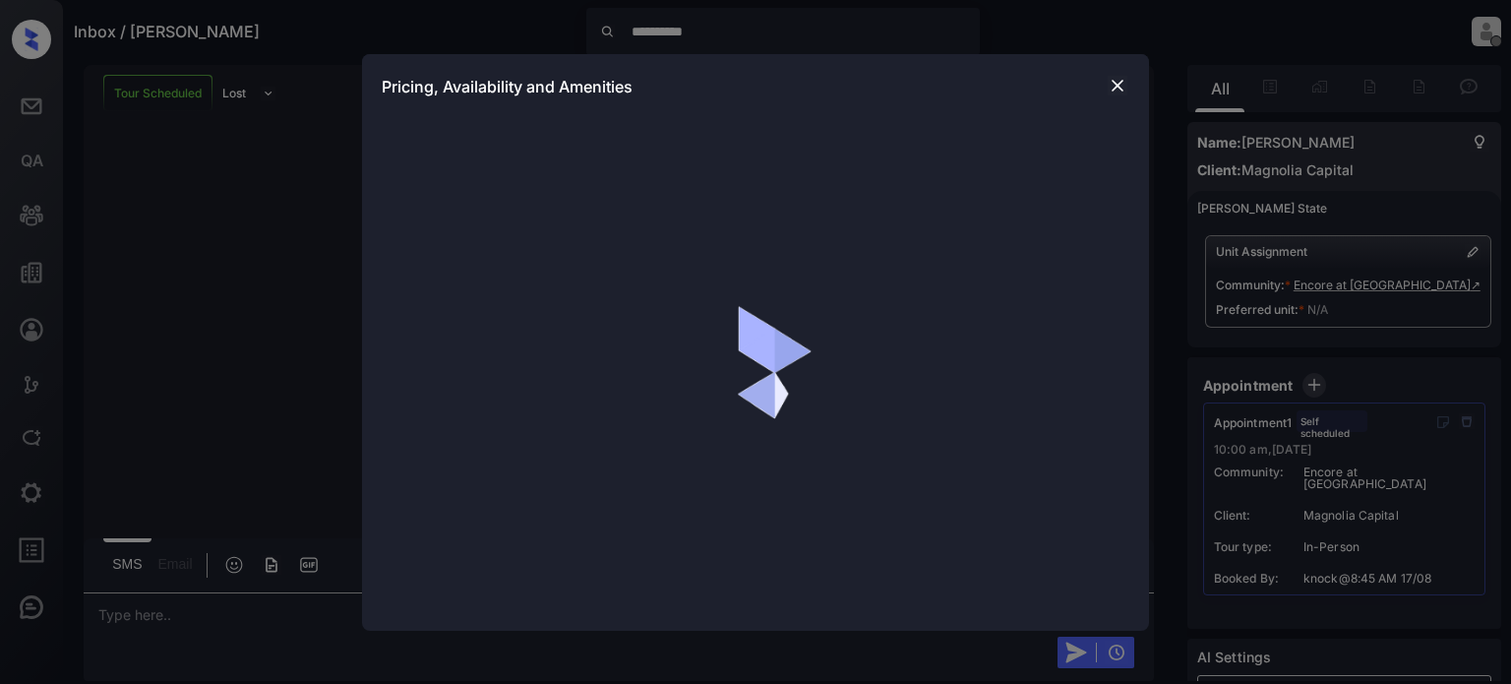
scroll to position [137, 0]
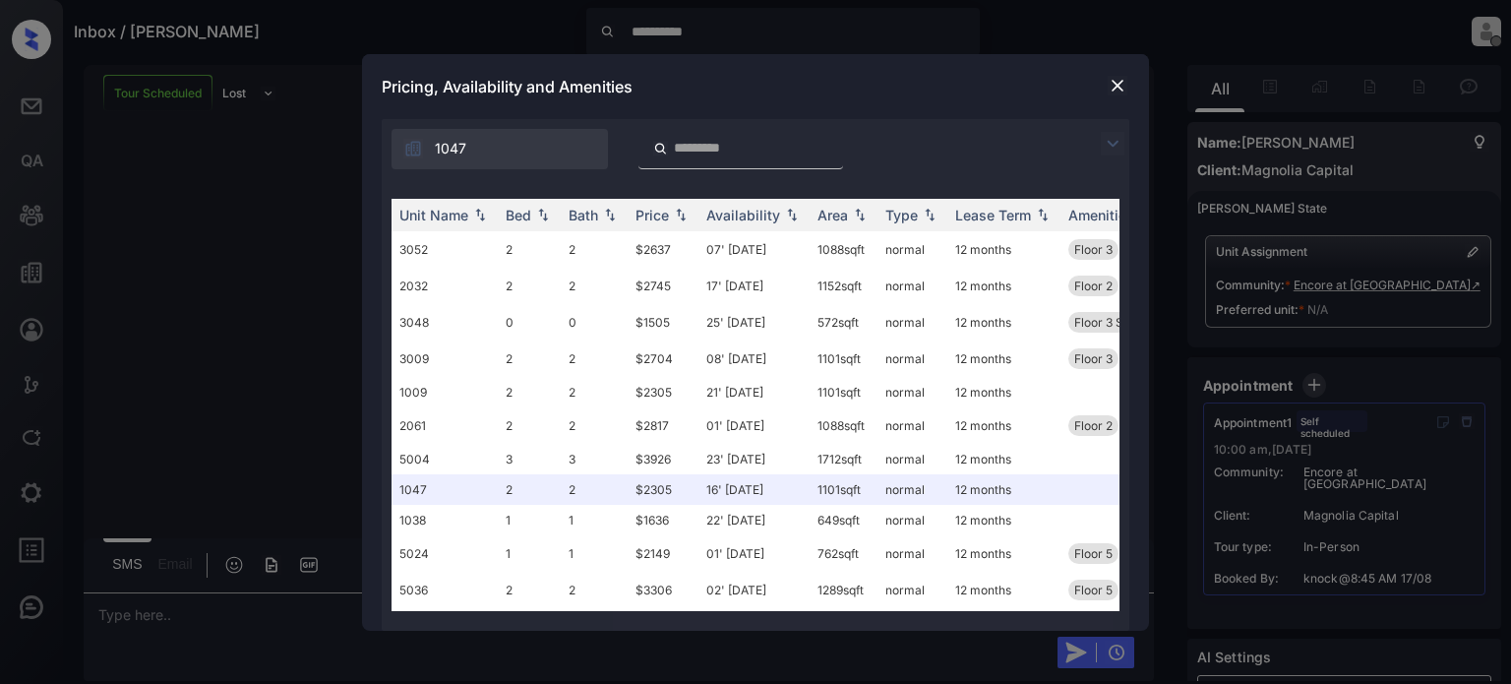
click at [1121, 83] on img at bounding box center [1117, 86] width 20 height 20
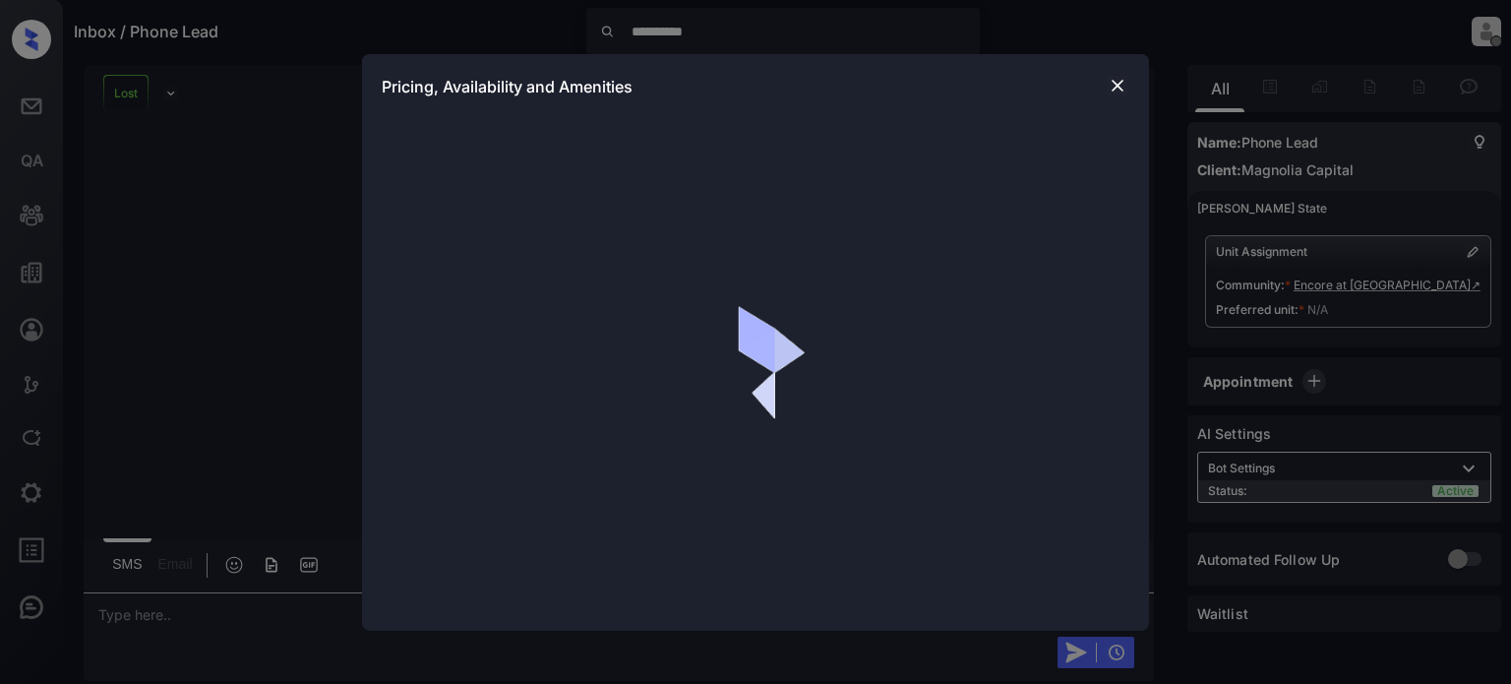
scroll to position [136, 0]
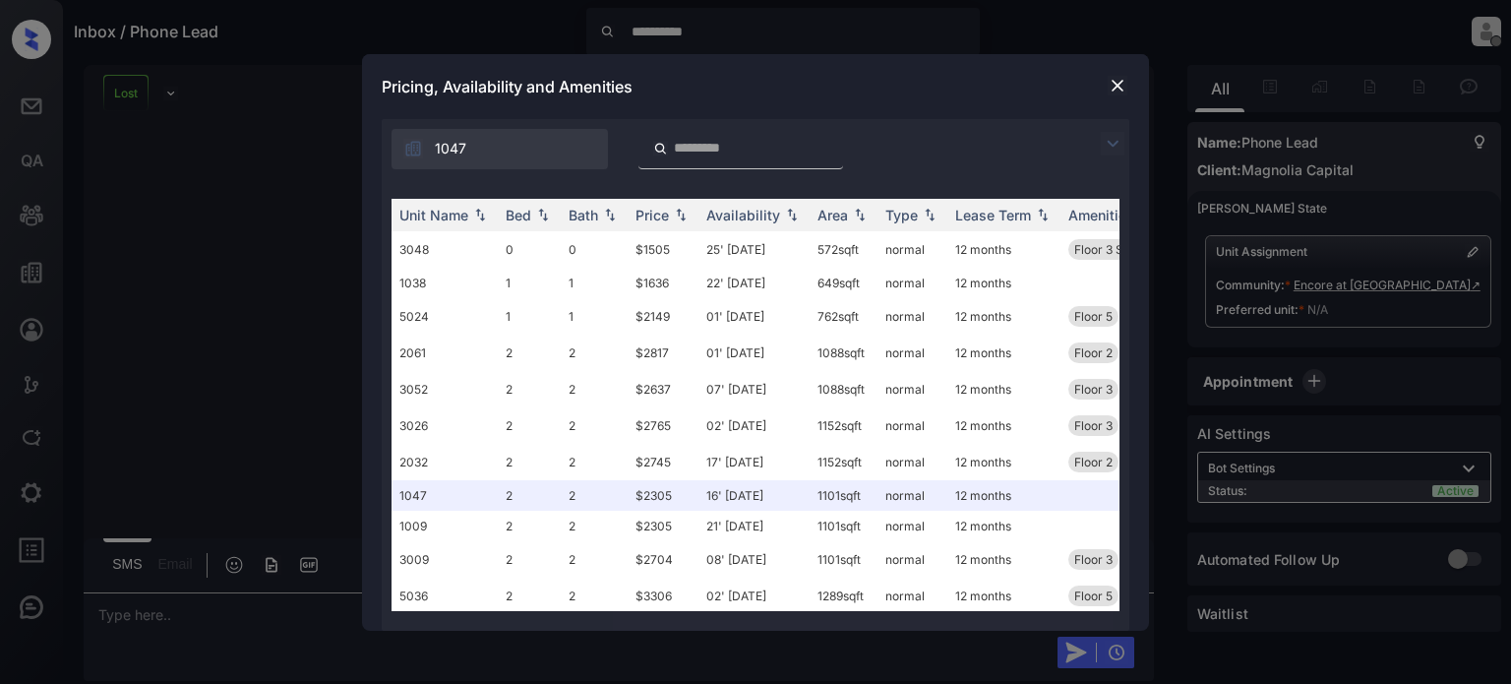
click at [1115, 87] on img at bounding box center [1117, 86] width 20 height 20
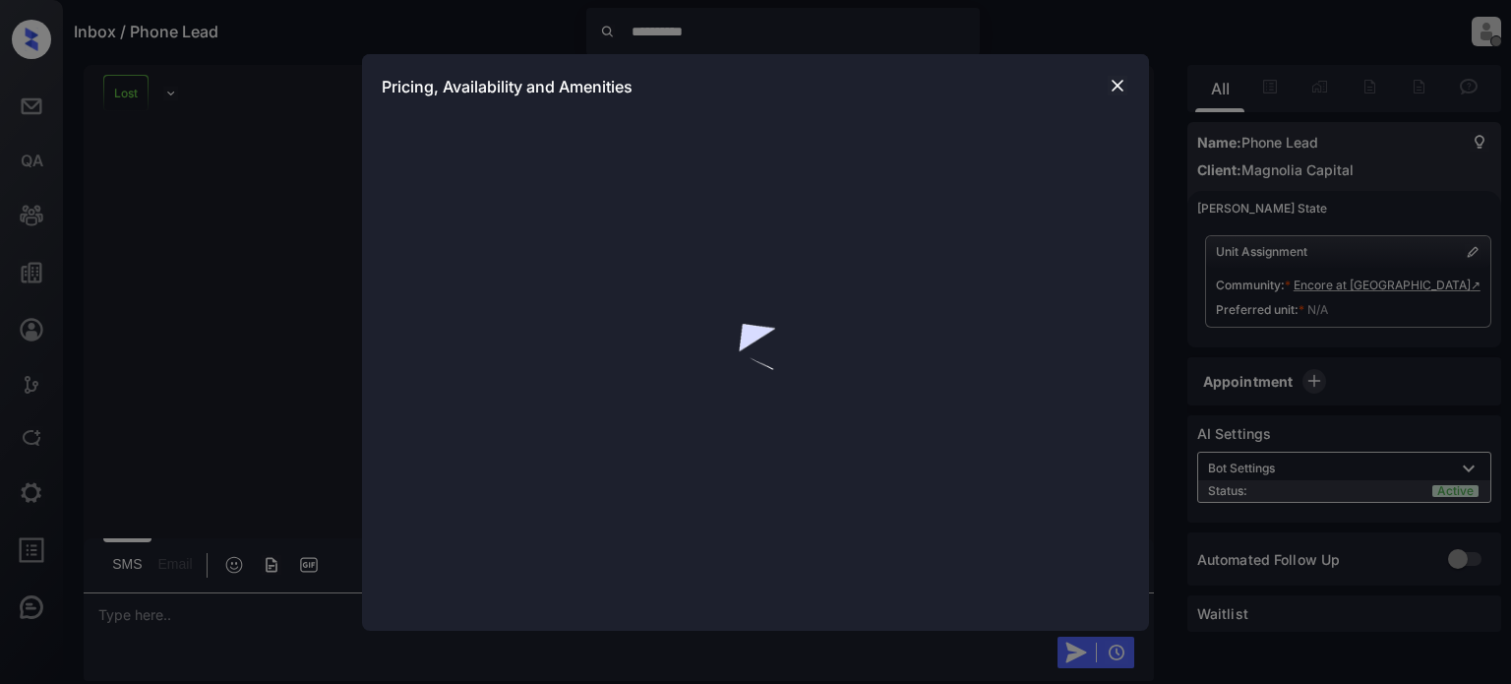
scroll to position [1362, 0]
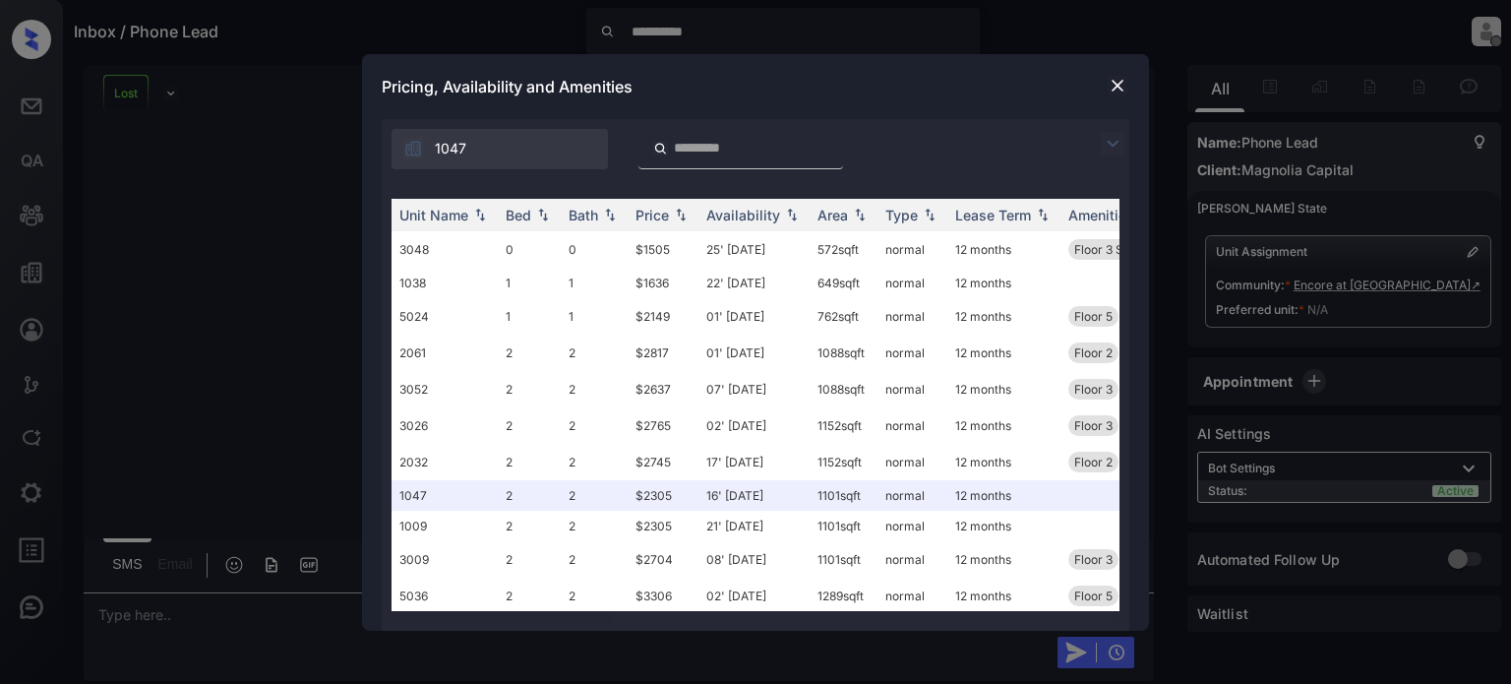
click at [1117, 82] on img at bounding box center [1117, 86] width 20 height 20
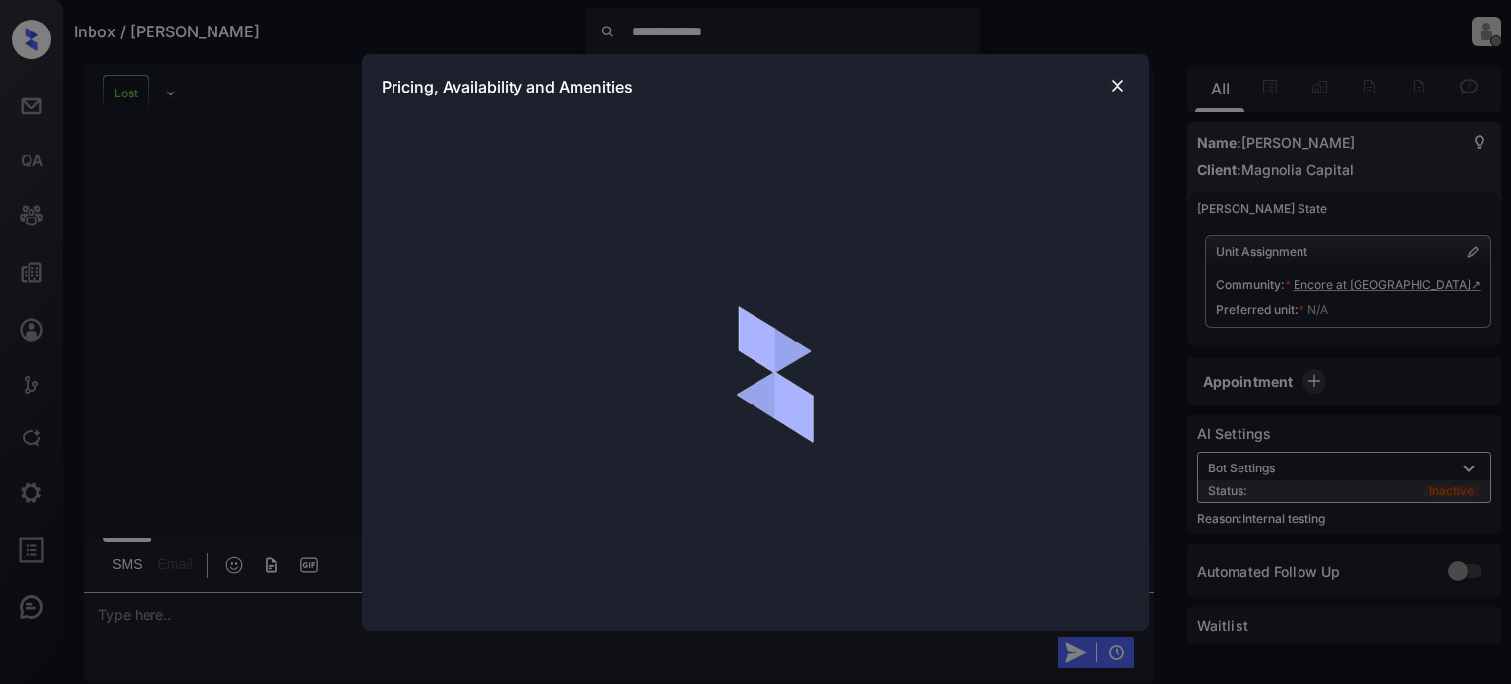
scroll to position [186, 0]
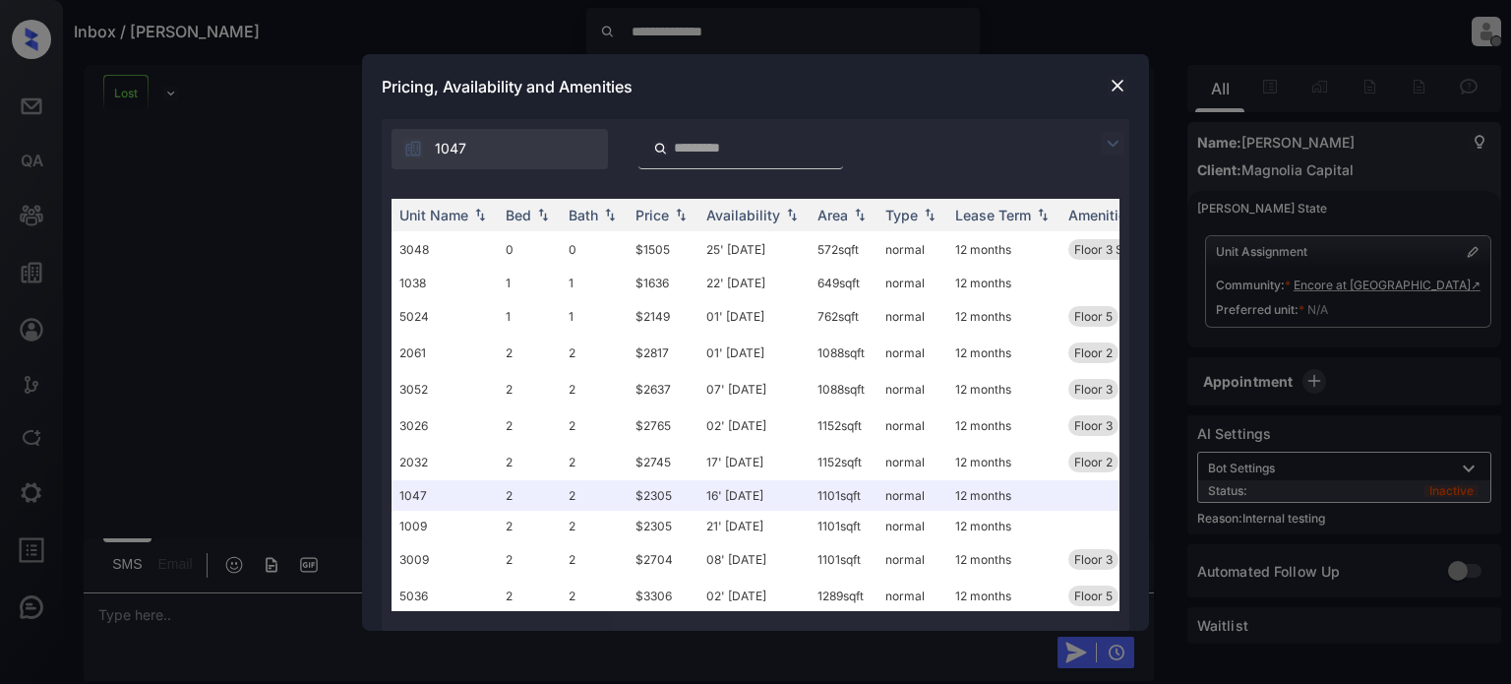
click at [1113, 81] on img at bounding box center [1117, 86] width 20 height 20
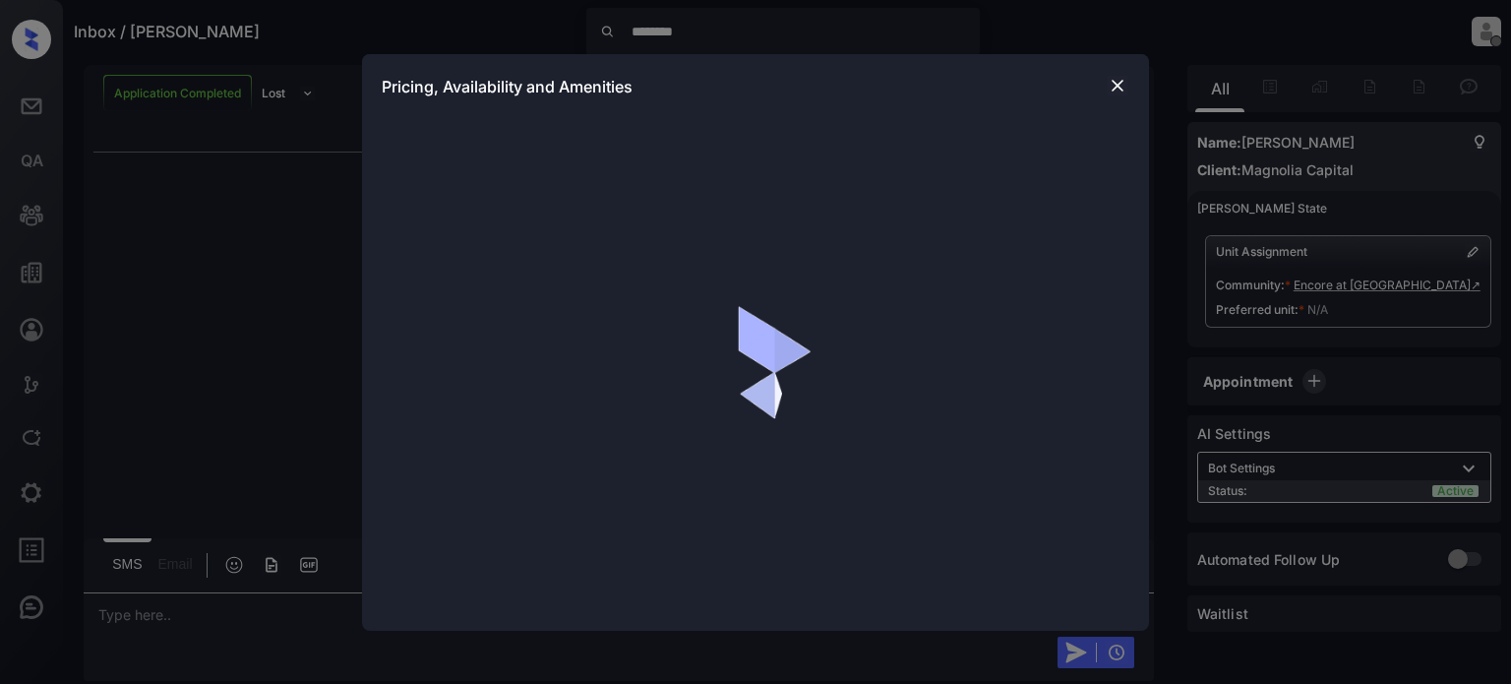
scroll to position [4, 0]
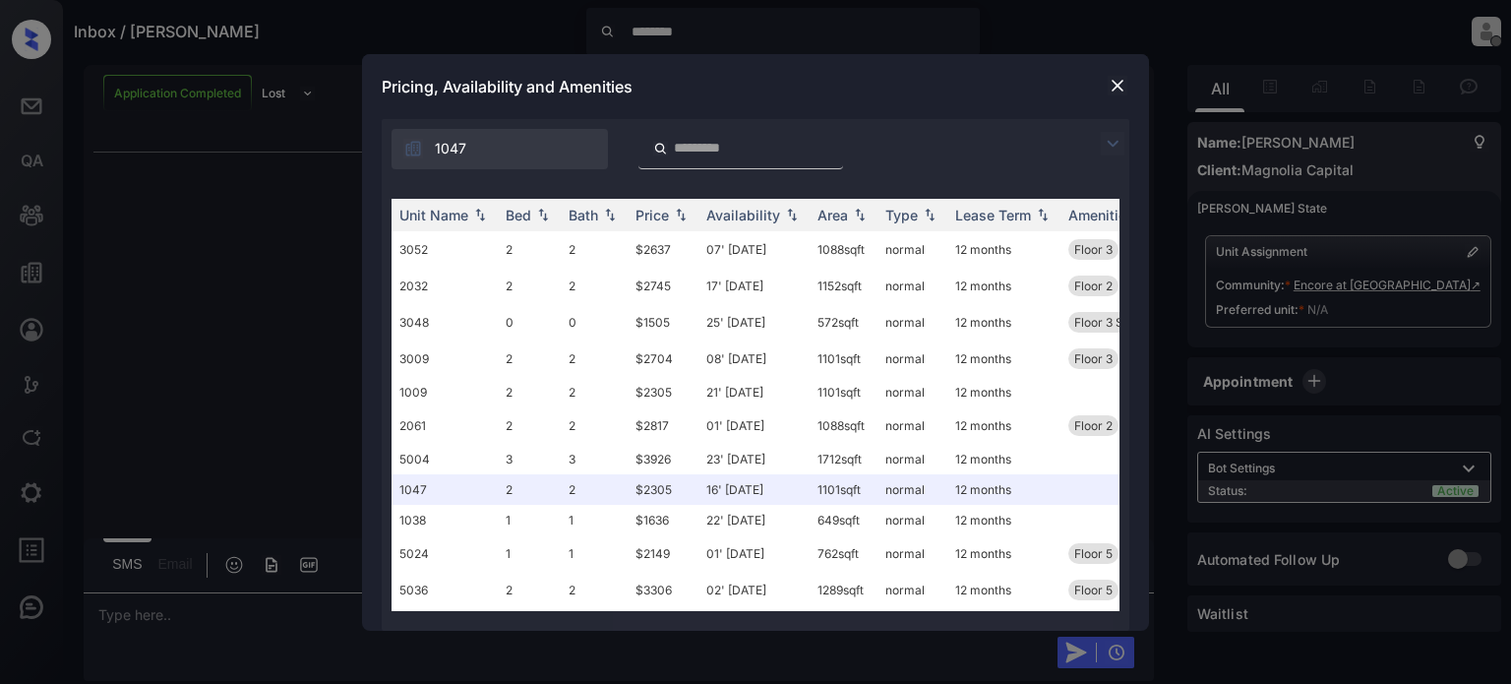
click at [1114, 82] on img at bounding box center [1117, 86] width 20 height 20
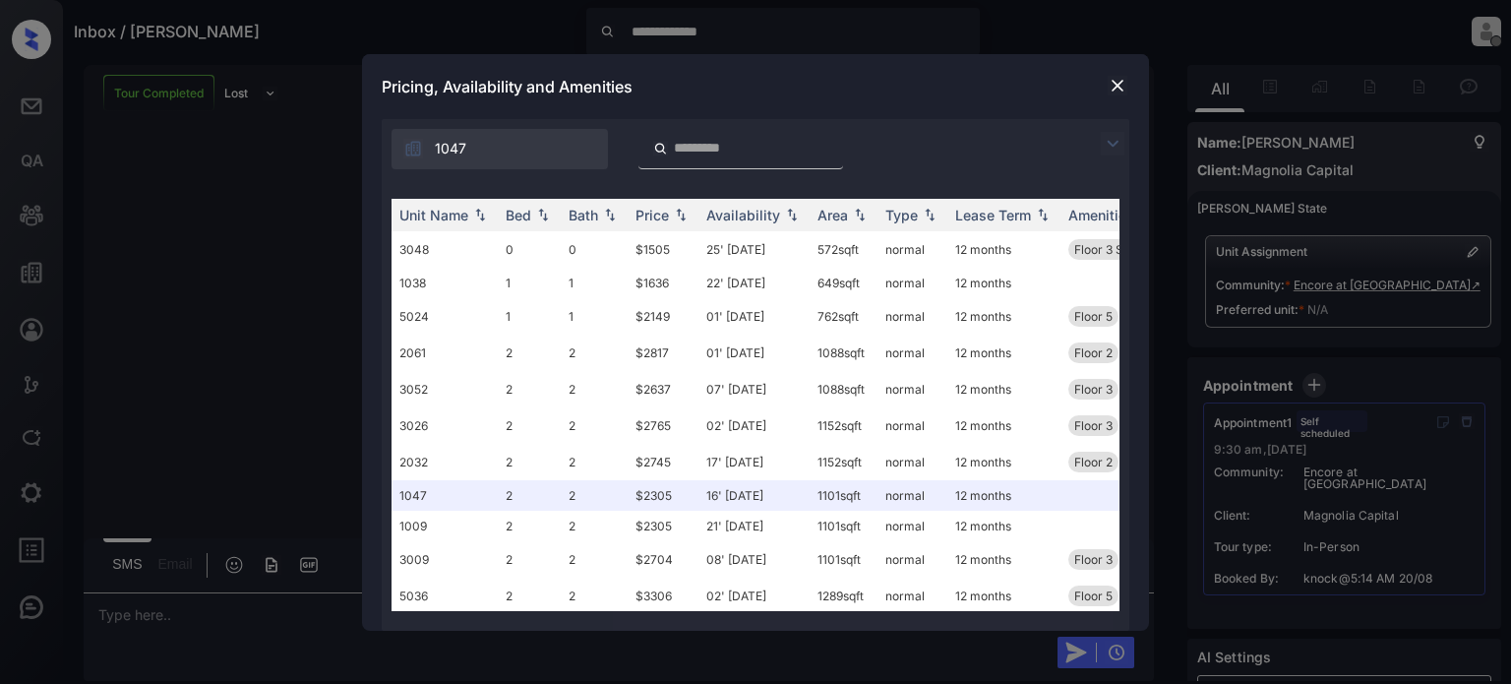
click at [1115, 83] on img at bounding box center [1117, 86] width 20 height 20
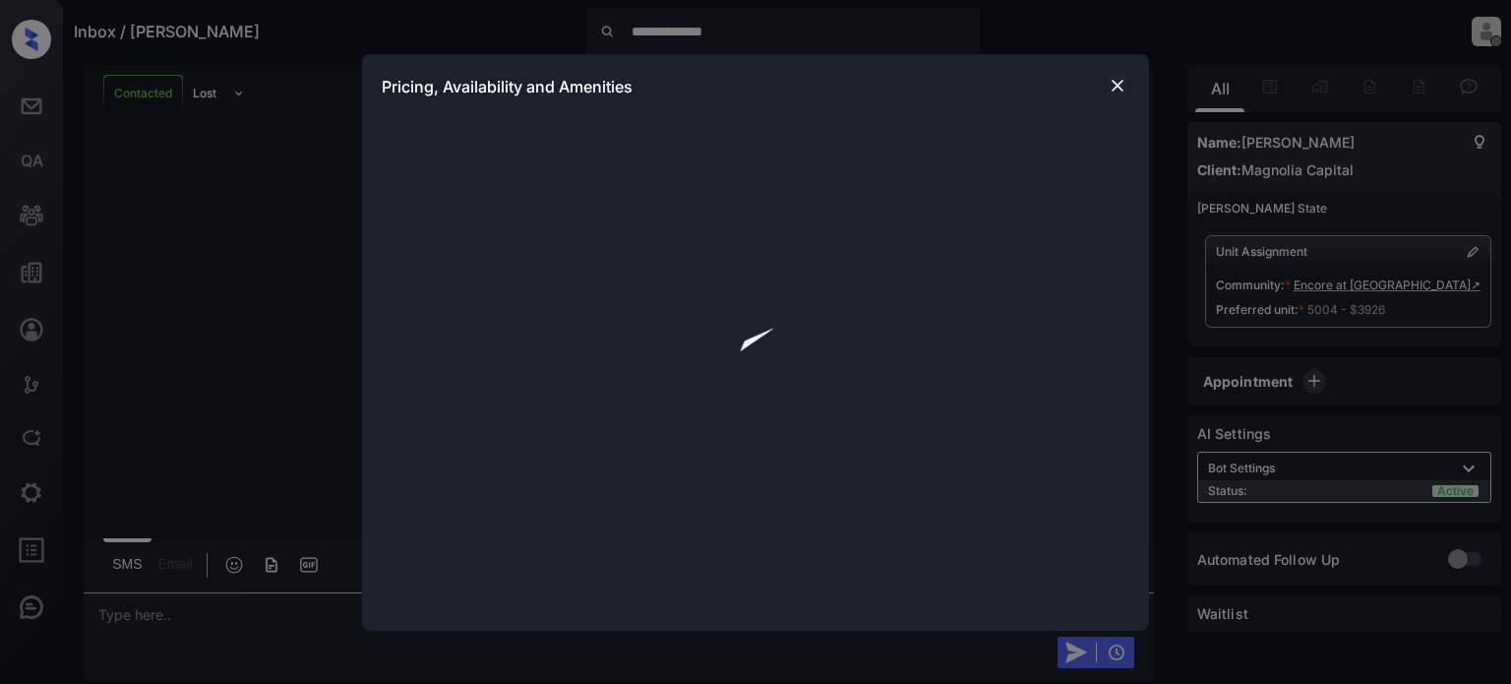
scroll to position [1869, 0]
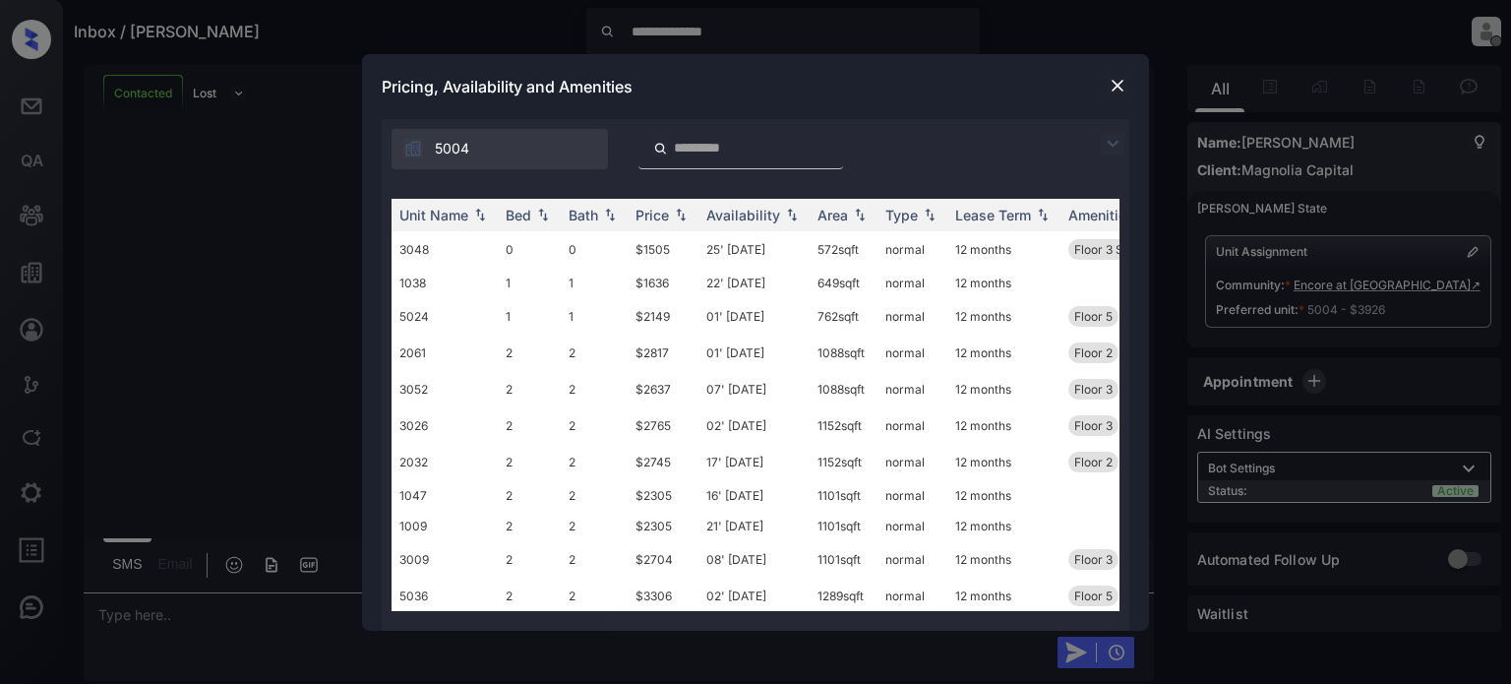
click at [1119, 82] on img at bounding box center [1117, 86] width 20 height 20
click at [1114, 86] on img at bounding box center [1117, 86] width 20 height 20
click at [1117, 78] on img at bounding box center [1117, 86] width 20 height 20
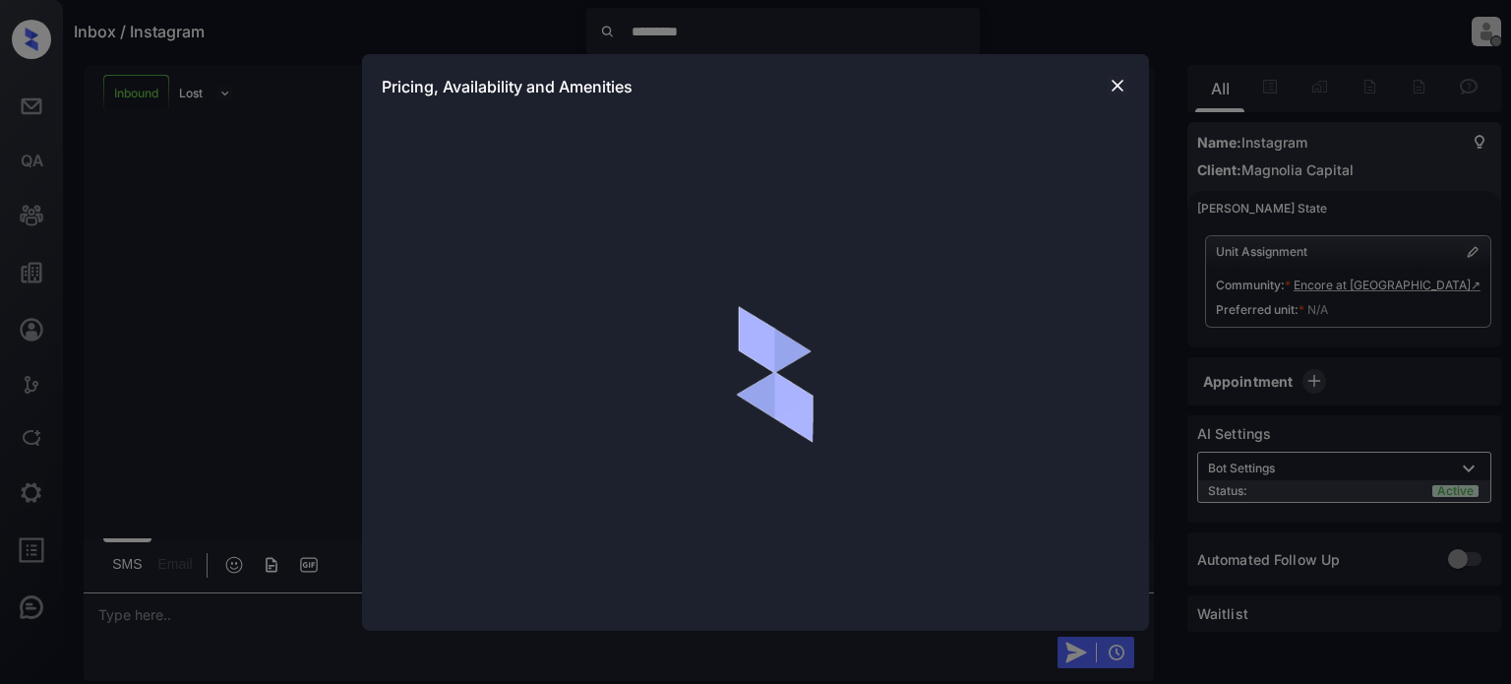
scroll to position [929, 0]
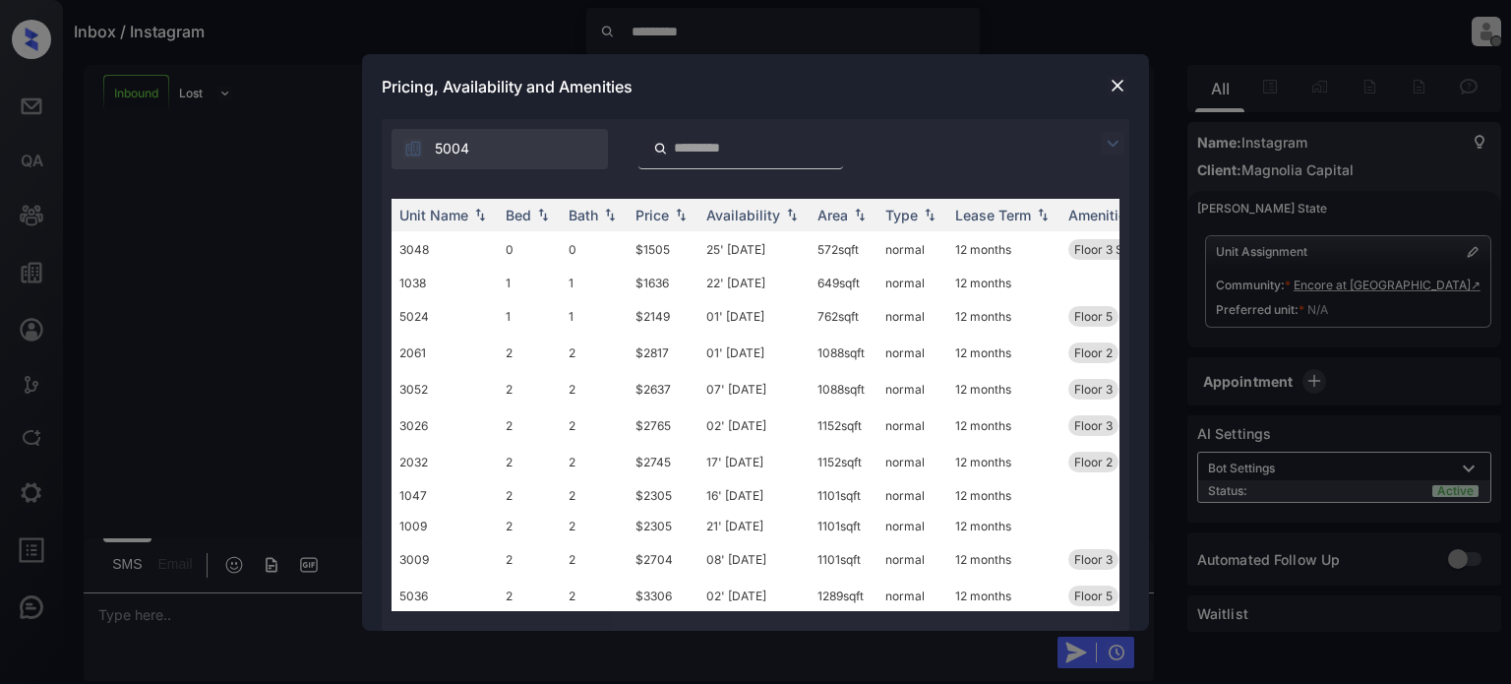
click at [1115, 82] on img at bounding box center [1117, 86] width 20 height 20
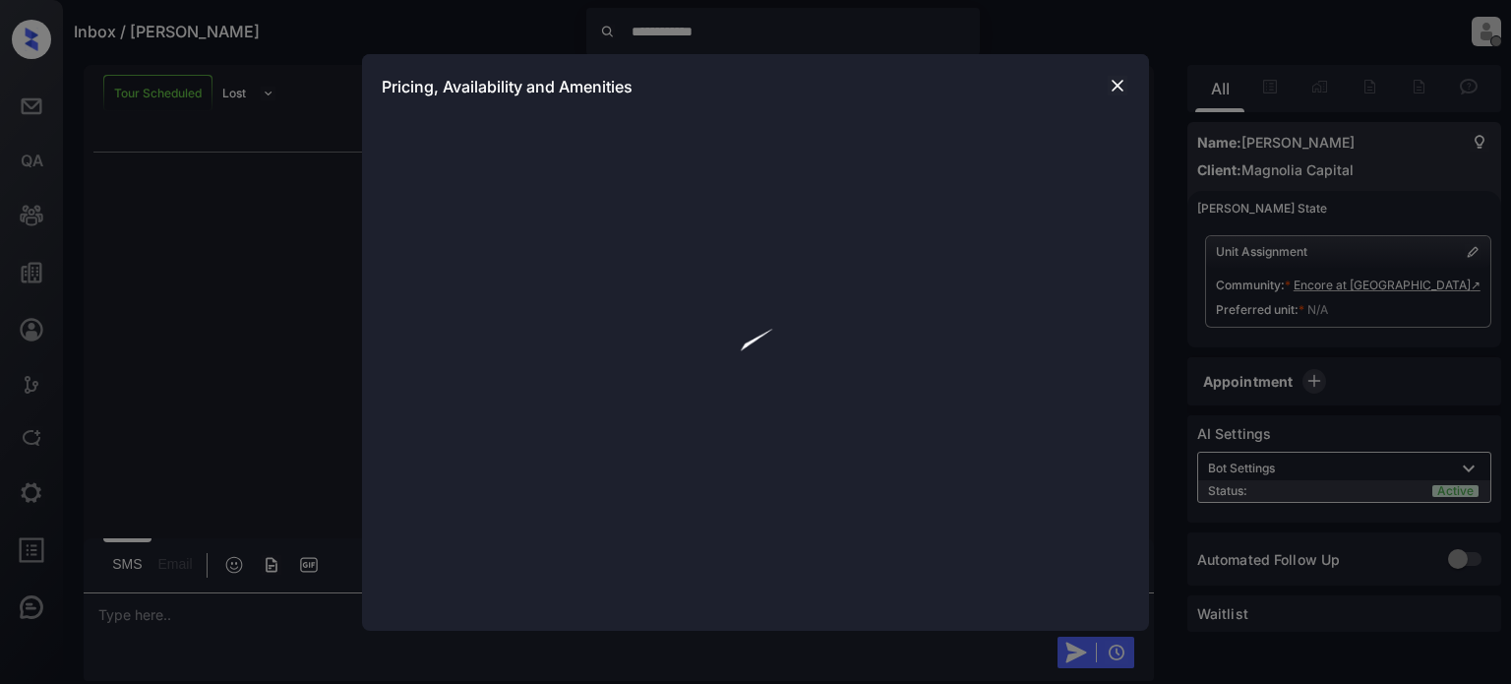
scroll to position [130, 0]
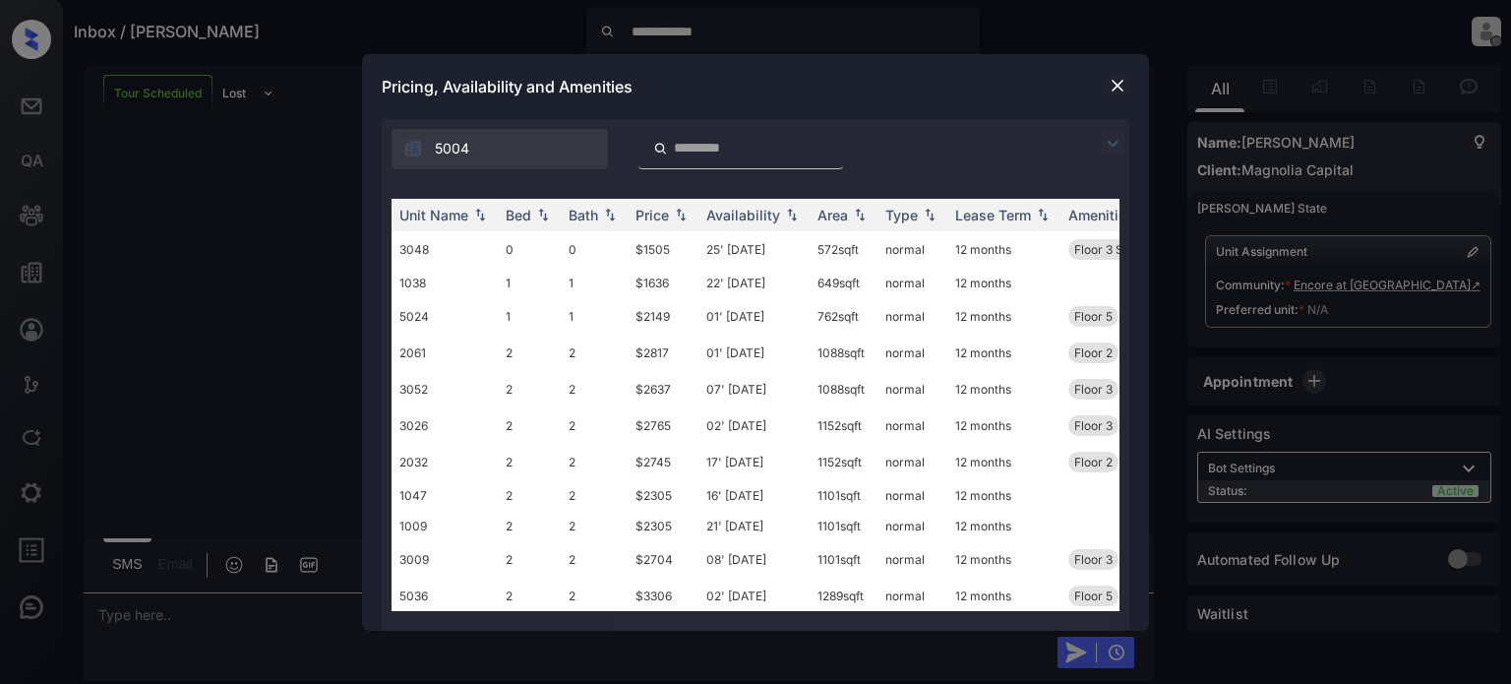
click at [1117, 86] on img at bounding box center [1117, 86] width 20 height 20
click at [1124, 89] on img at bounding box center [1117, 86] width 20 height 20
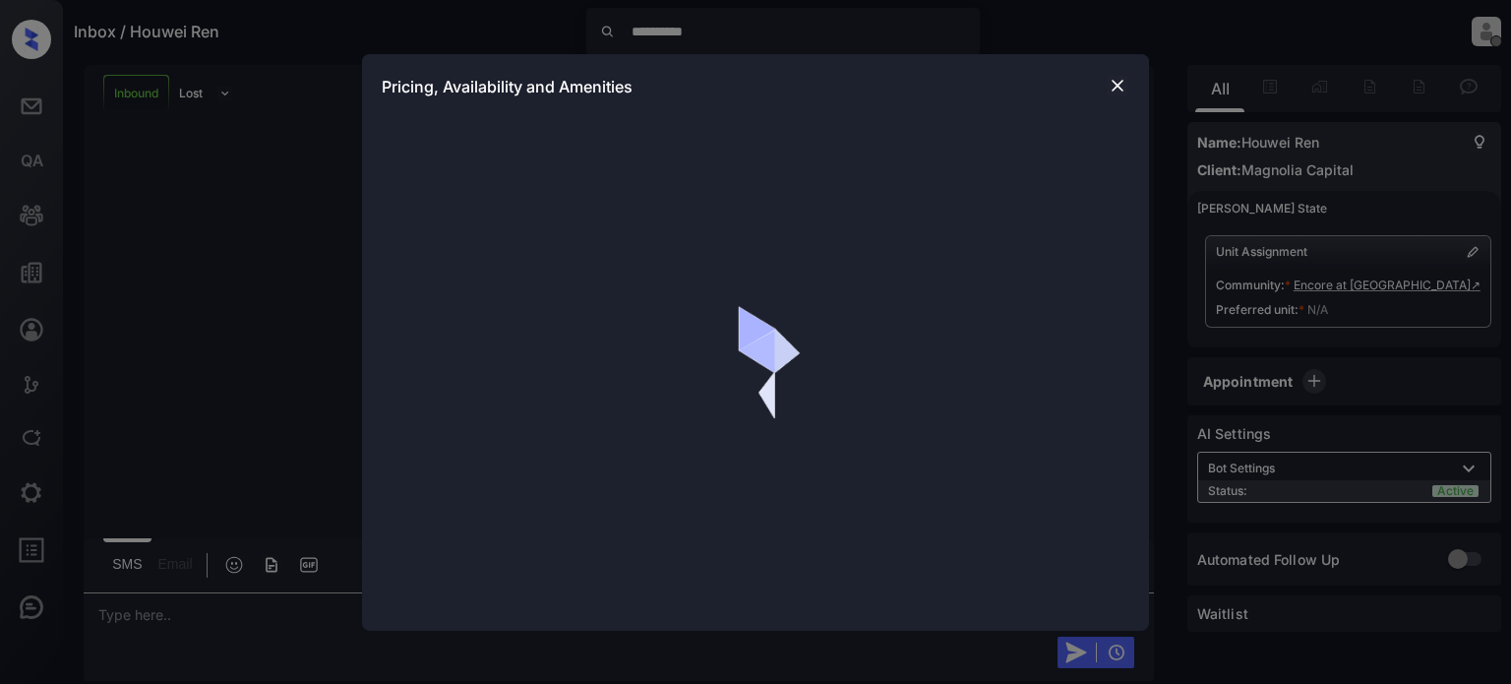
scroll to position [555, 0]
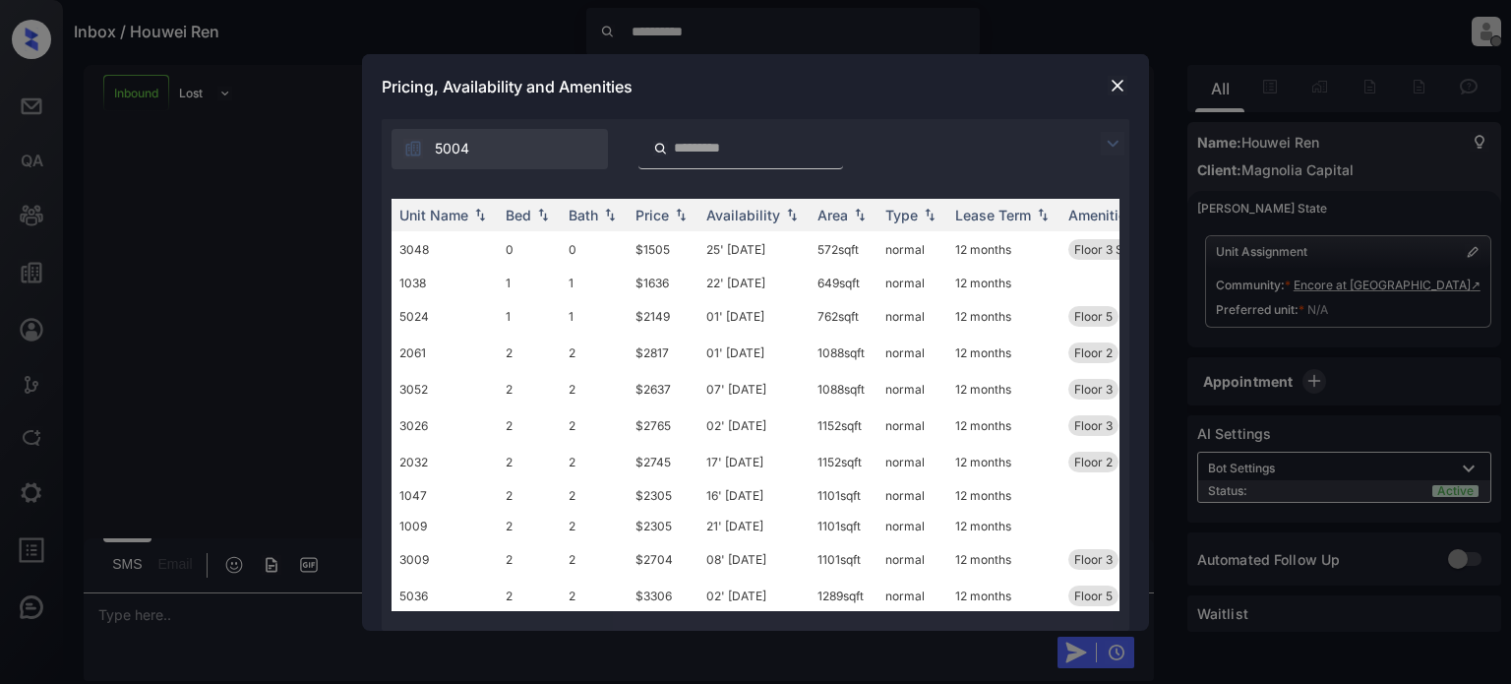
click at [1123, 80] on img at bounding box center [1117, 86] width 20 height 20
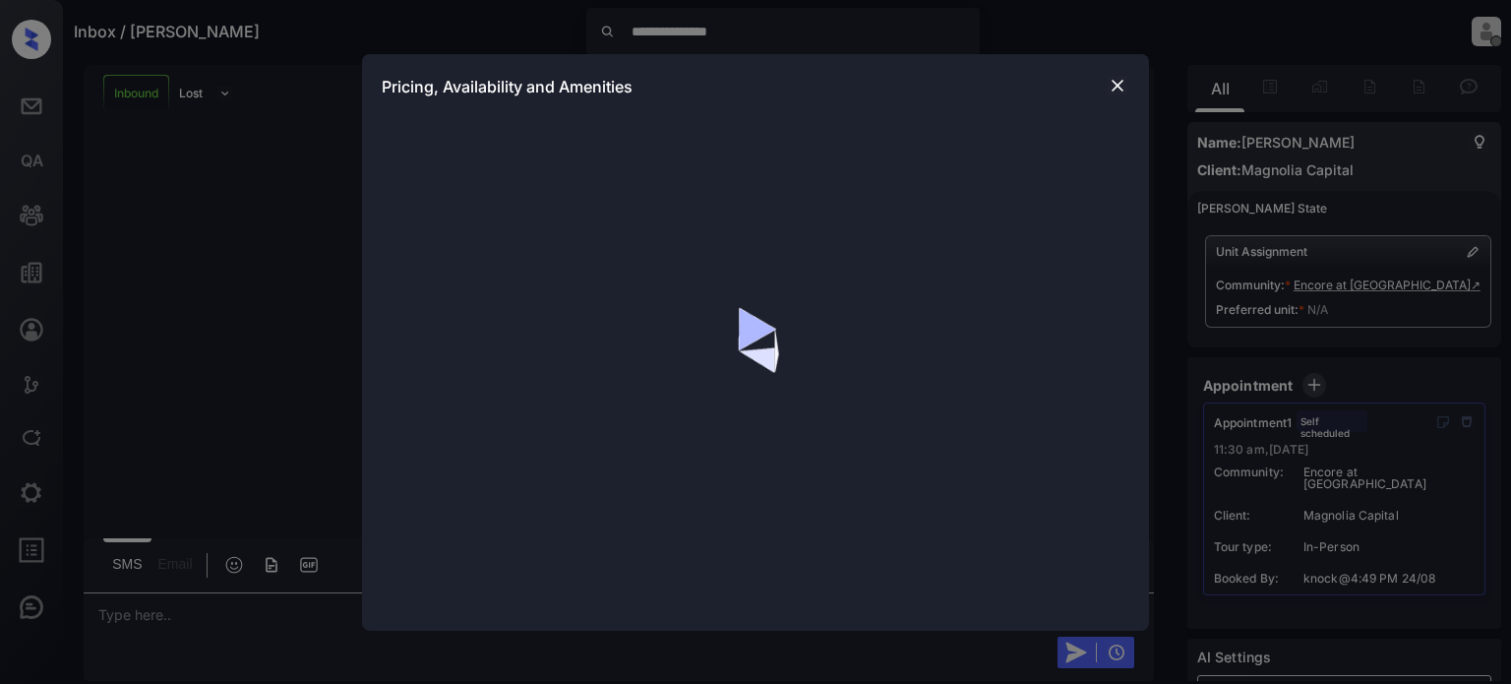
scroll to position [186, 0]
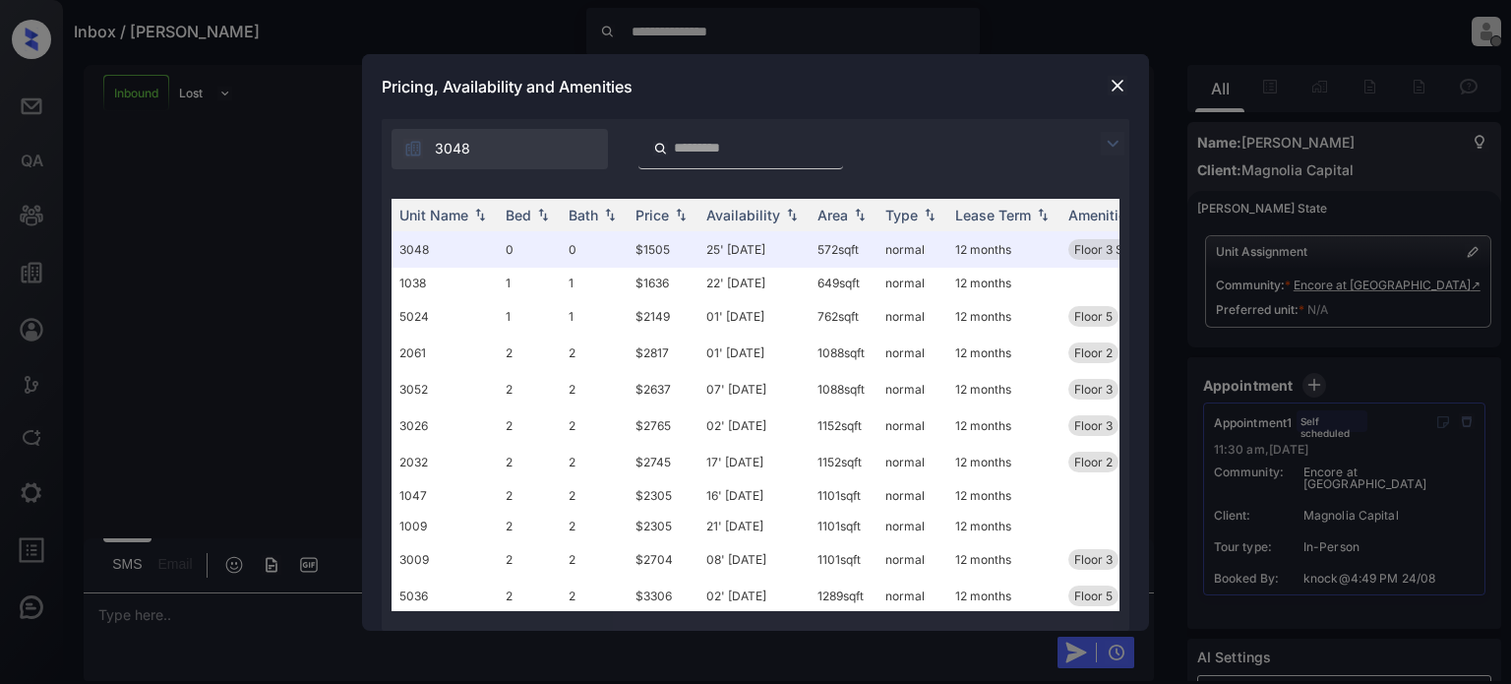
click at [1119, 80] on img at bounding box center [1117, 86] width 20 height 20
